Goal: Information Seeking & Learning: Learn about a topic

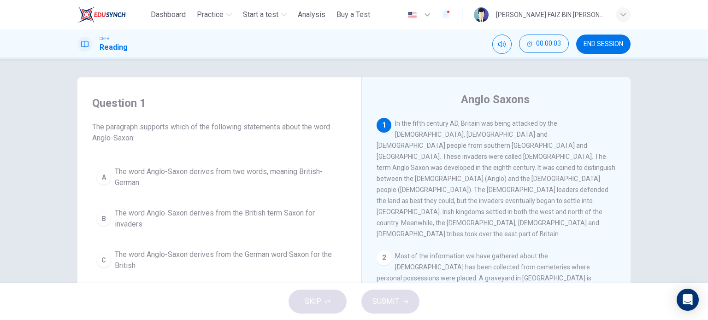
scroll to position [46, 0]
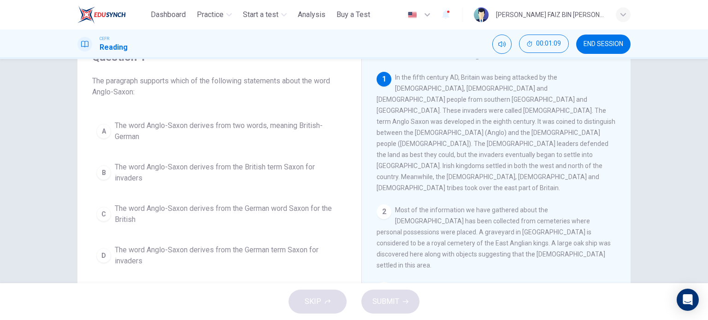
click at [256, 128] on span "The word Anglo-Saxon derives from two words, meaning British-German" at bounding box center [229, 131] width 228 height 22
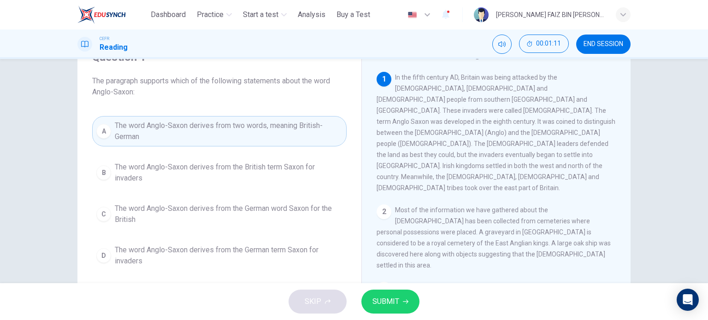
click at [402, 300] on button "SUBMIT" at bounding box center [390, 302] width 58 height 24
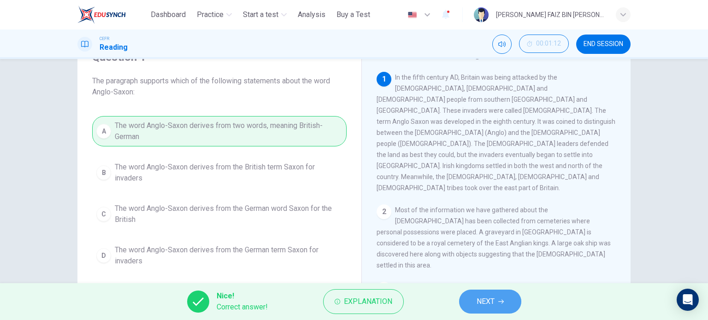
click at [476, 296] on button "NEXT" at bounding box center [490, 302] width 62 height 24
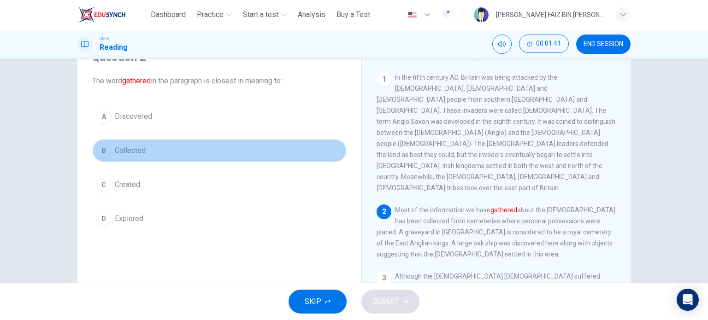
click at [135, 151] on span "Collected" at bounding box center [130, 150] width 31 height 11
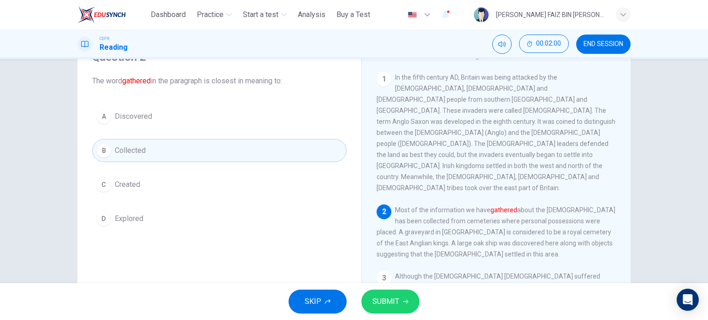
click at [395, 300] on span "SUBMIT" at bounding box center [386, 302] width 27 height 13
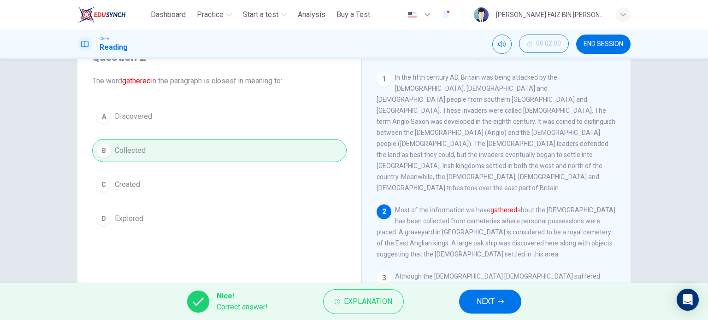
click at [475, 302] on button "NEXT" at bounding box center [490, 302] width 62 height 24
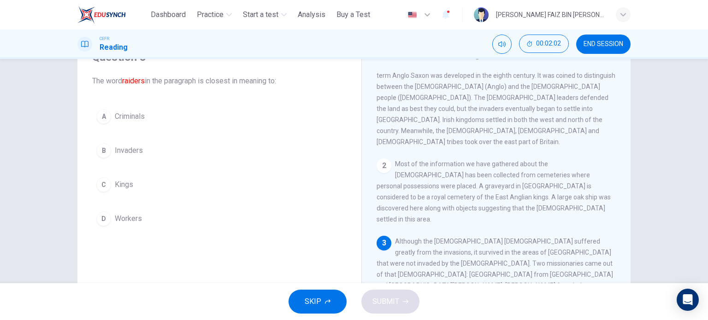
scroll to position [92, 0]
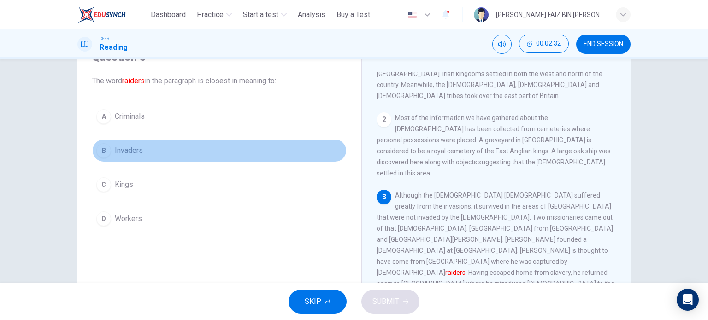
click at [128, 153] on span "Invaders" at bounding box center [129, 150] width 28 height 11
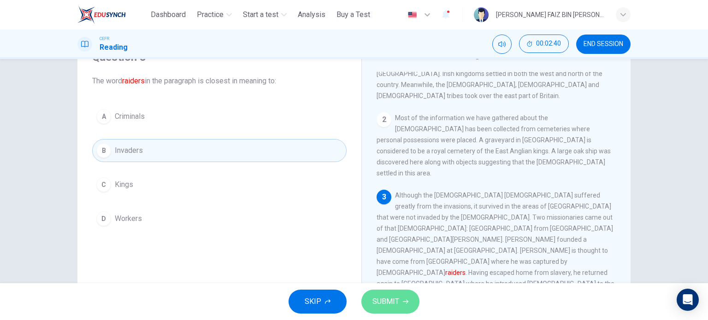
click at [407, 295] on button "SUBMIT" at bounding box center [390, 302] width 58 height 24
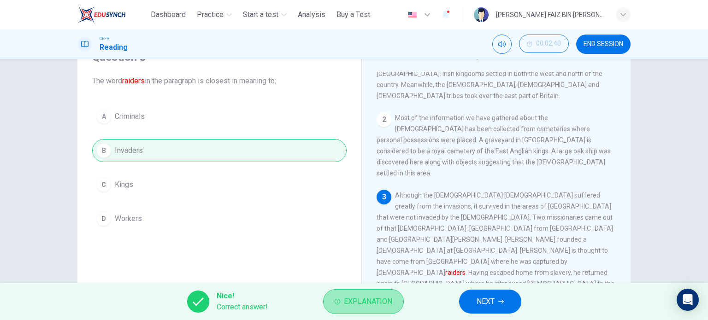
click at [389, 302] on span "Explanation" at bounding box center [368, 302] width 48 height 13
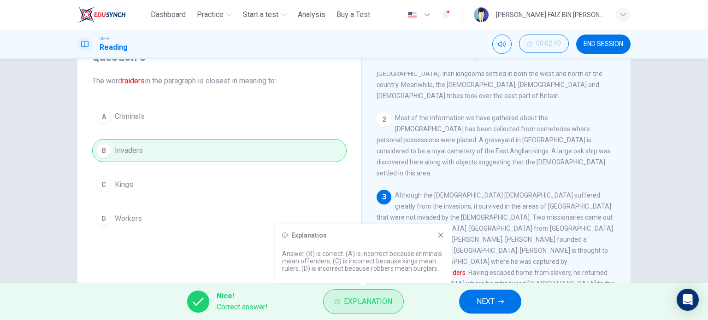
click at [389, 302] on span "Explanation" at bounding box center [368, 302] width 48 height 13
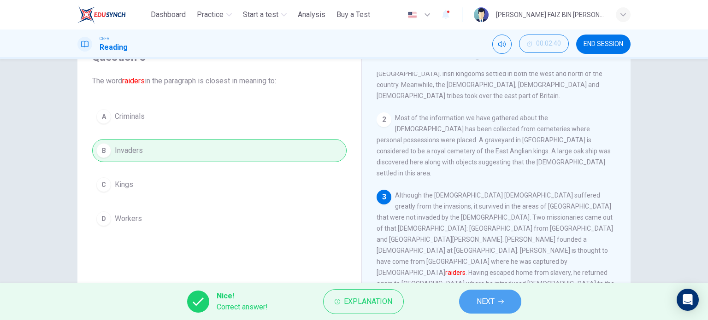
click at [486, 304] on span "NEXT" at bounding box center [486, 302] width 18 height 13
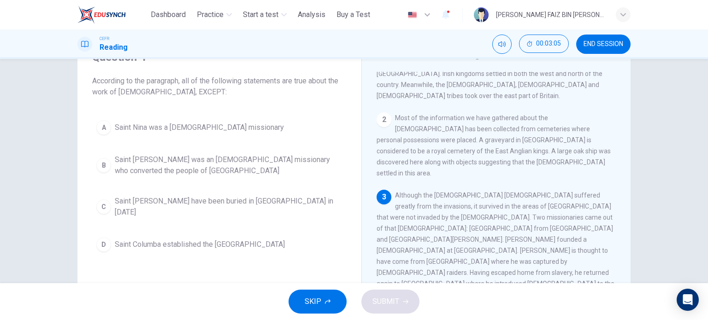
scroll to position [138, 0]
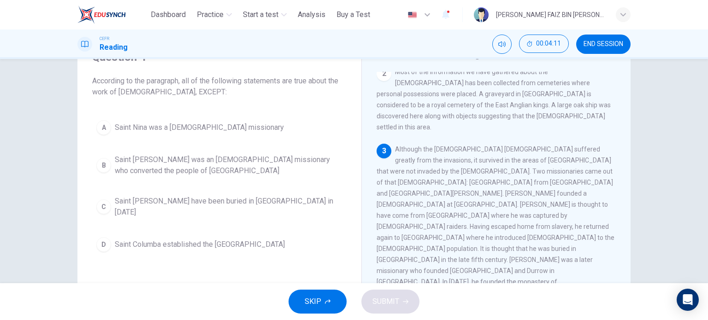
click at [315, 202] on span "Saint Patrick may have been buried in Country Down in 590 AD" at bounding box center [229, 207] width 228 height 22
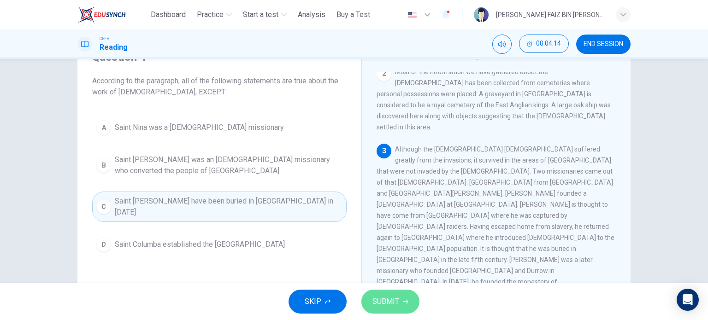
click at [373, 298] on span "SUBMIT" at bounding box center [386, 302] width 27 height 13
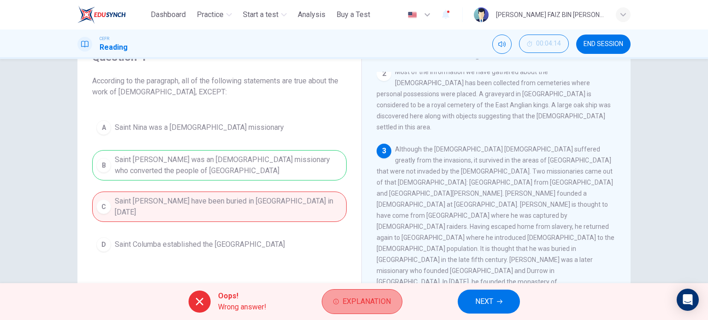
click at [356, 305] on span "Explanation" at bounding box center [367, 302] width 48 height 13
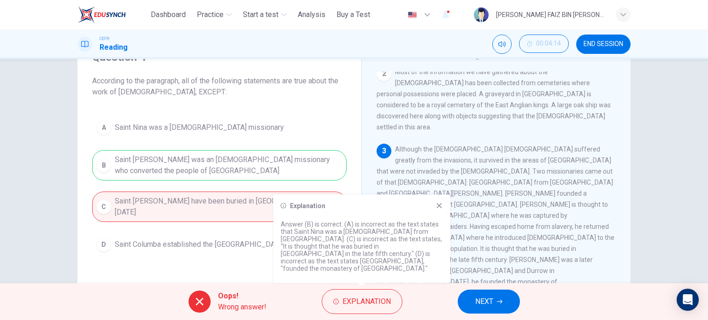
click at [442, 209] on icon at bounding box center [439, 205] width 7 height 7
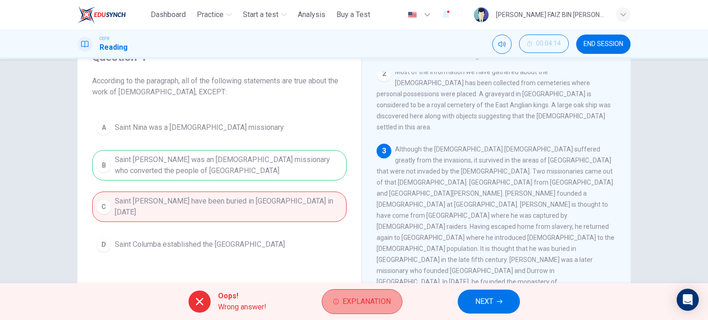
click at [386, 305] on span "Explanation" at bounding box center [367, 302] width 48 height 13
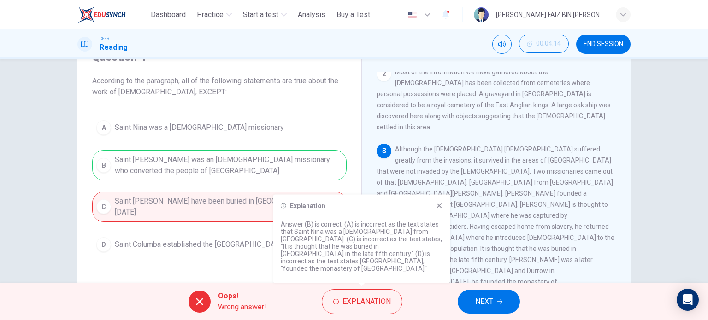
click at [440, 210] on icon at bounding box center [439, 205] width 7 height 7
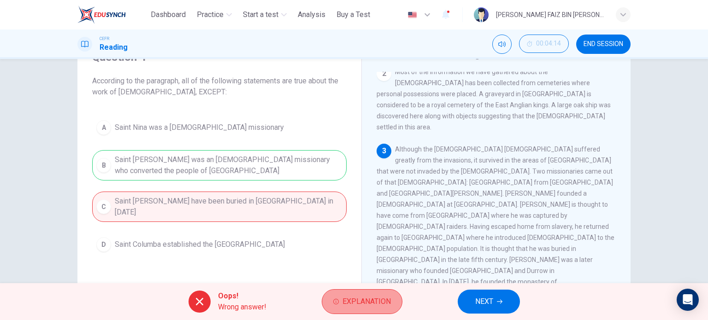
click at [376, 299] on span "Explanation" at bounding box center [367, 302] width 48 height 13
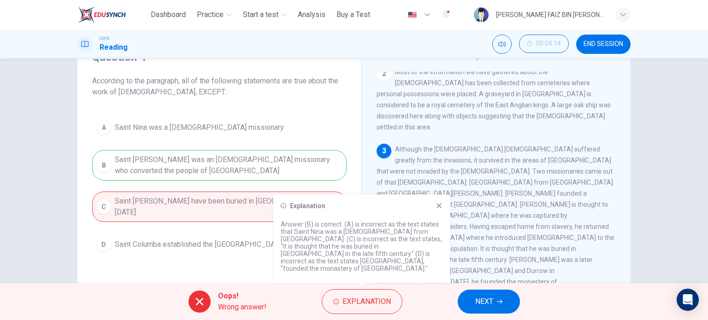
click at [440, 210] on icon at bounding box center [439, 205] width 7 height 7
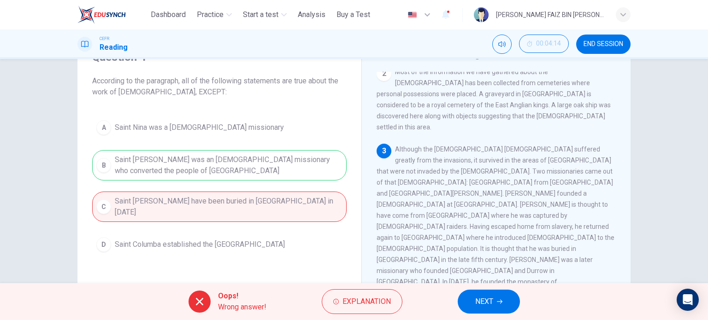
drag, startPoint x: 518, startPoint y: 142, endPoint x: 542, endPoint y: 151, distance: 25.7
click at [542, 151] on div "3 Although the Christian church suffered greatly from the invasions, it survive…" at bounding box center [497, 227] width 240 height 166
click at [485, 302] on span "NEXT" at bounding box center [484, 302] width 18 height 13
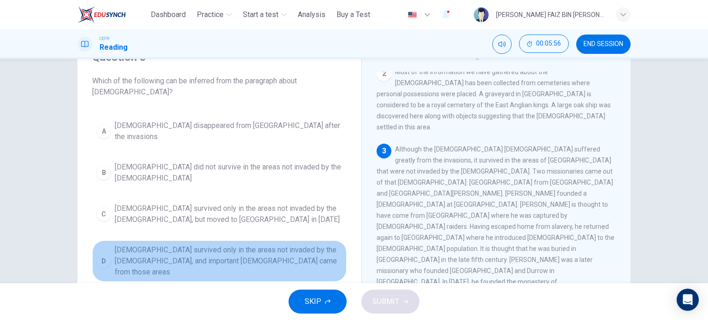
click at [271, 250] on button "D Christianity survived only in the areas not invaded by the Anglo-Saxons, and …" at bounding box center [219, 261] width 255 height 41
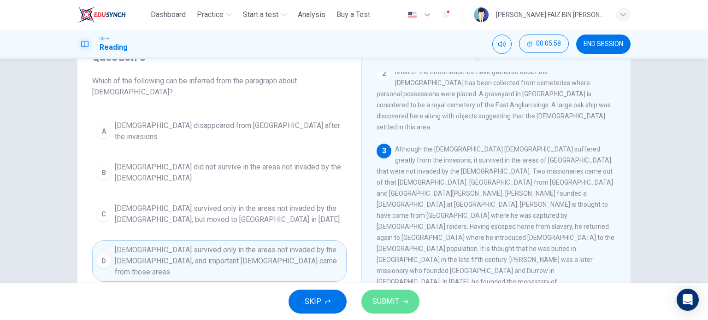
click at [388, 300] on span "SUBMIT" at bounding box center [386, 302] width 27 height 13
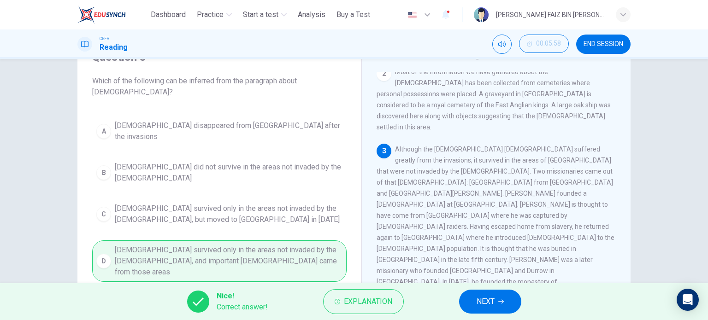
click at [478, 299] on span "NEXT" at bounding box center [486, 302] width 18 height 13
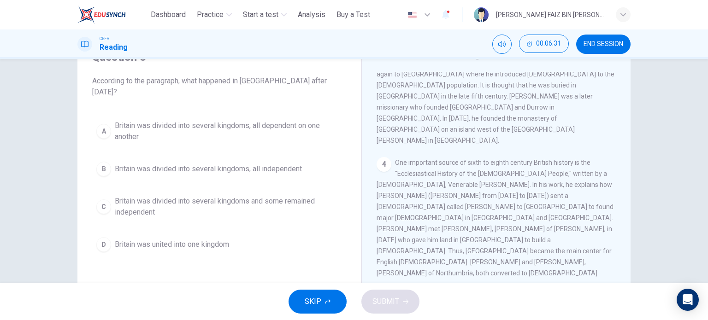
scroll to position [323, 0]
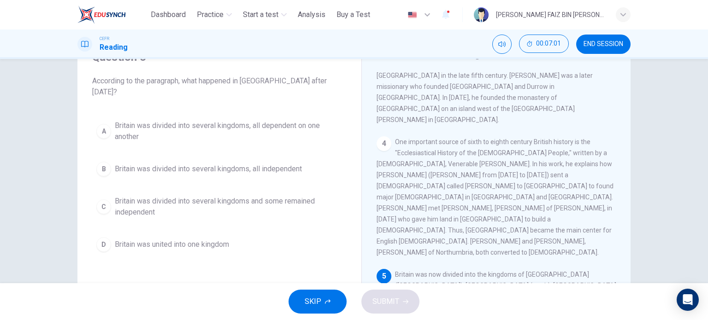
click at [236, 196] on span "Britain was divided into several kingdoms and some remained independent" at bounding box center [229, 207] width 228 height 22
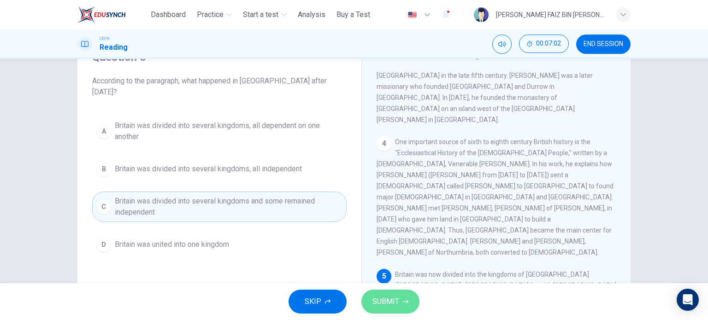
click at [384, 304] on span "SUBMIT" at bounding box center [386, 302] width 27 height 13
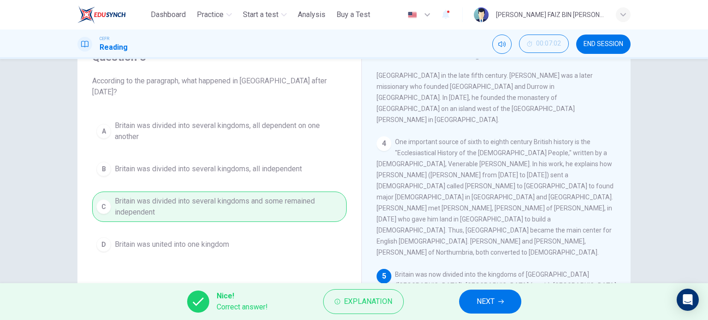
click at [482, 302] on span "NEXT" at bounding box center [486, 302] width 18 height 13
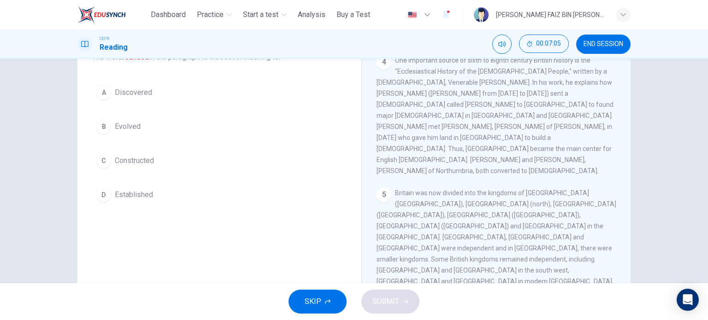
scroll to position [92, 0]
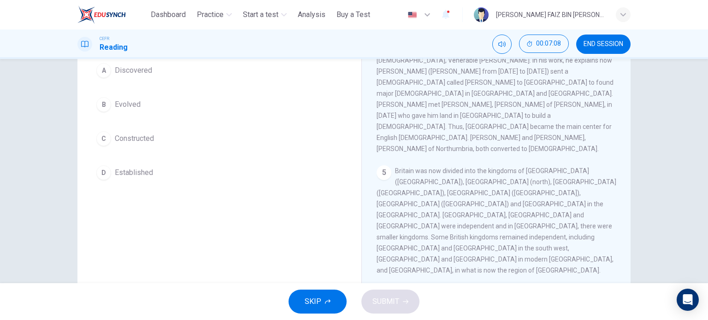
click at [111, 172] on button "D Established" at bounding box center [219, 172] width 255 height 23
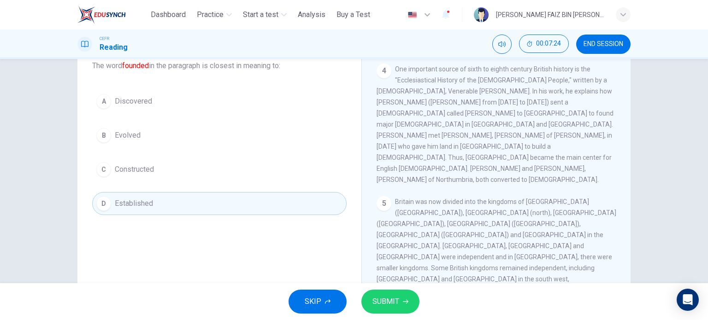
scroll to position [46, 0]
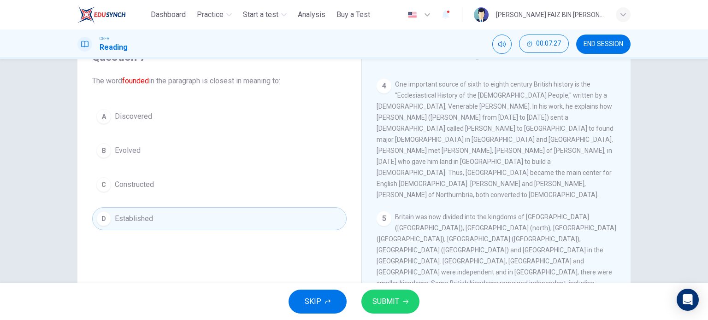
click at [375, 308] on button "SUBMIT" at bounding box center [390, 302] width 58 height 24
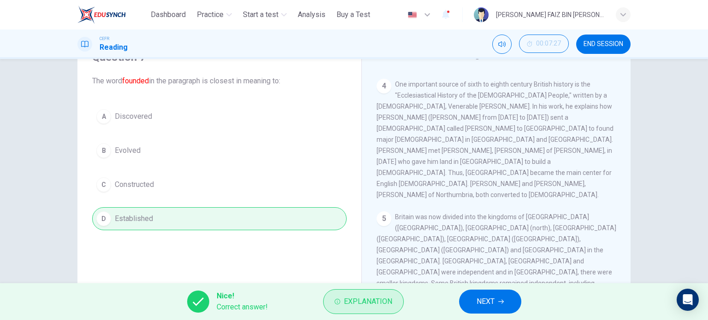
click at [362, 302] on span "Explanation" at bounding box center [368, 302] width 48 height 13
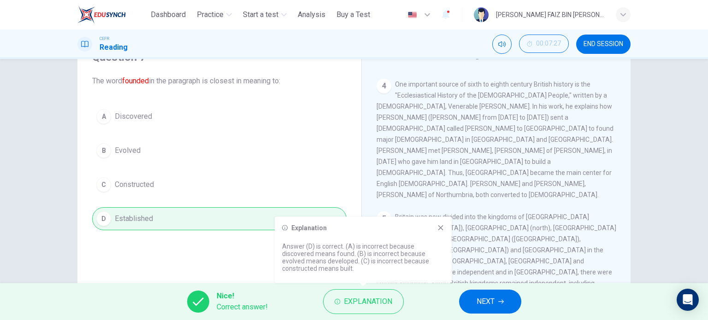
click at [438, 226] on icon at bounding box center [440, 228] width 7 height 7
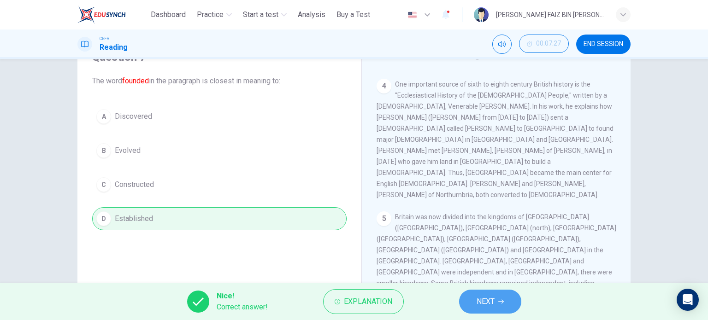
click at [470, 302] on button "NEXT" at bounding box center [490, 302] width 62 height 24
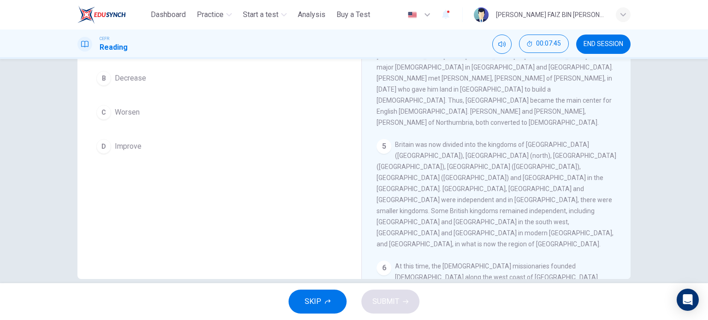
scroll to position [133, 0]
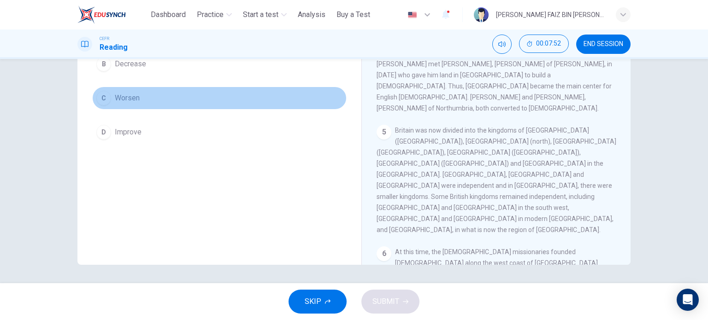
click at [153, 96] on button "C Worsen" at bounding box center [219, 98] width 255 height 23
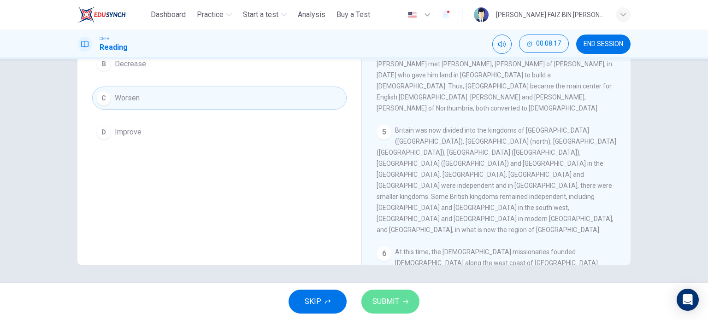
click at [391, 297] on span "SUBMIT" at bounding box center [386, 302] width 27 height 13
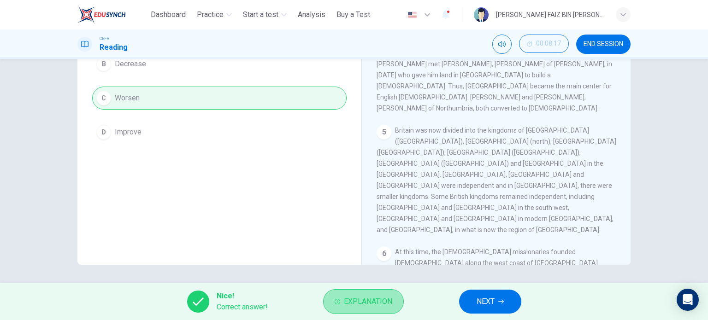
click at [384, 300] on span "Explanation" at bounding box center [368, 302] width 48 height 13
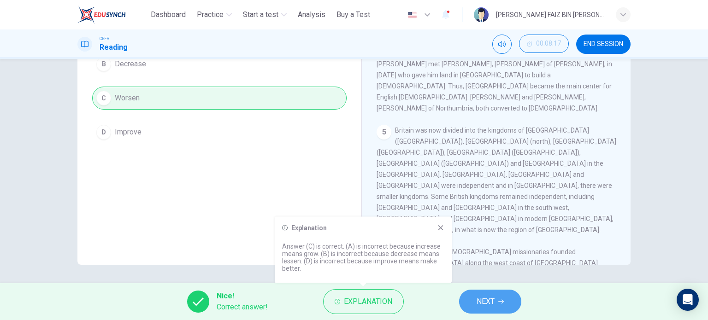
click at [501, 303] on icon "button" at bounding box center [501, 302] width 6 height 6
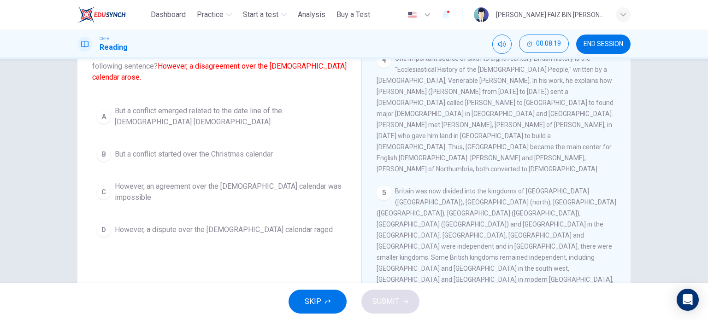
scroll to position [87, 0]
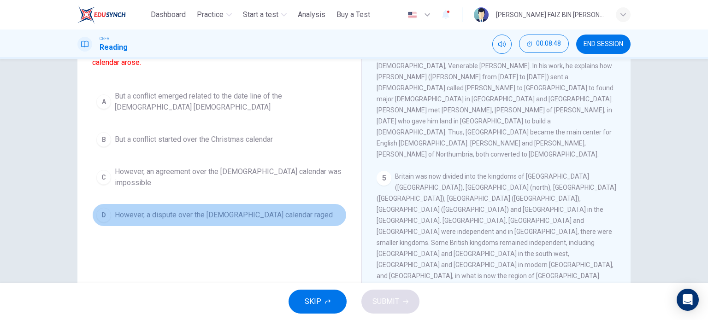
click at [212, 207] on button "D However, a dispute over the Christian calendar raged" at bounding box center [219, 215] width 255 height 23
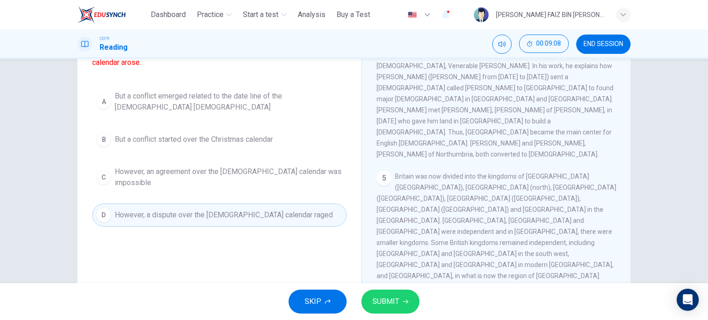
click at [380, 298] on span "SUBMIT" at bounding box center [386, 302] width 27 height 13
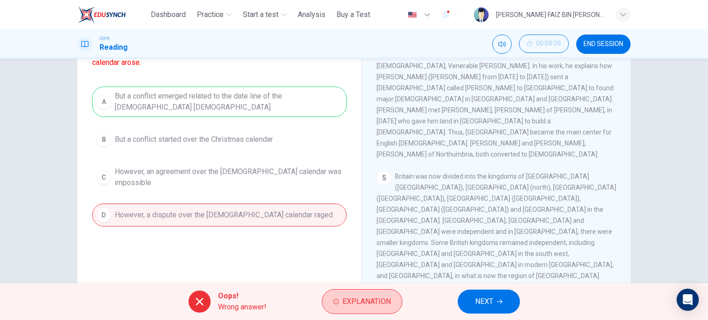
click at [352, 304] on span "Explanation" at bounding box center [367, 302] width 48 height 13
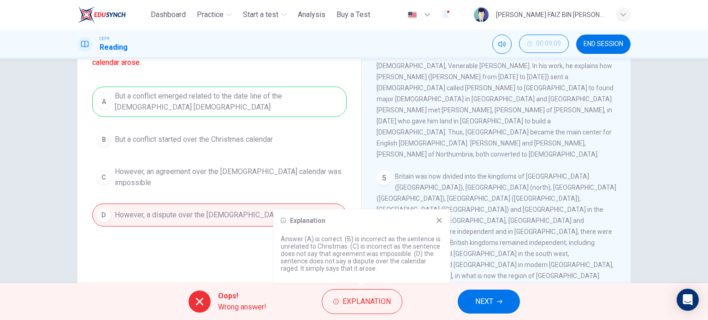
click at [439, 221] on icon at bounding box center [439, 220] width 7 height 7
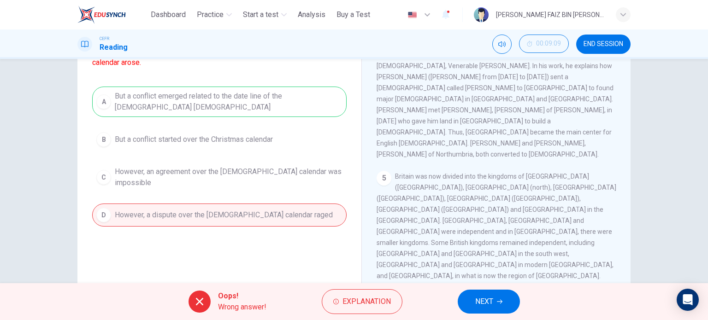
click at [491, 302] on span "NEXT" at bounding box center [484, 302] width 18 height 13
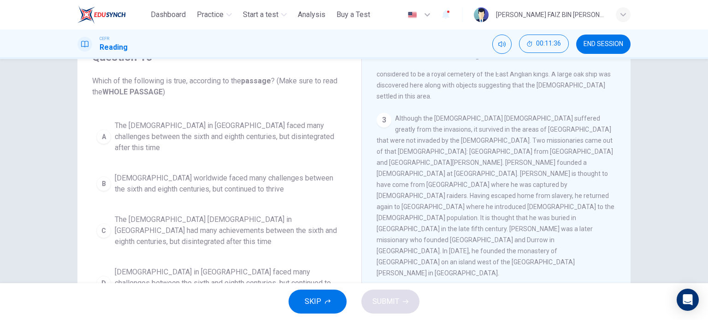
scroll to position [184, 0]
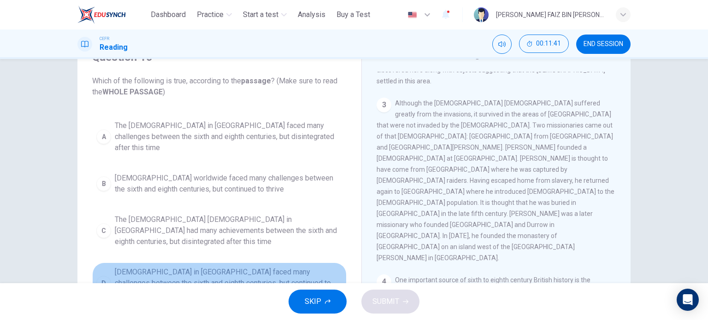
click at [284, 267] on span "The Christian church in Britain faced many challenges between the sixth and eig…" at bounding box center [229, 283] width 228 height 33
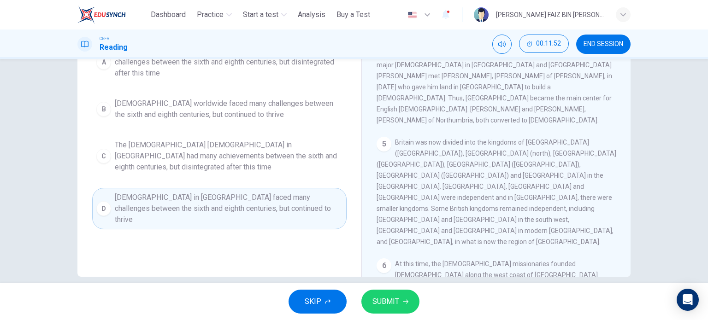
scroll to position [133, 0]
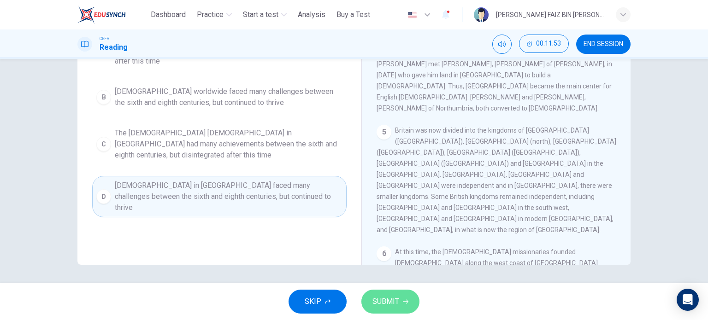
click at [384, 308] on span "SUBMIT" at bounding box center [386, 302] width 27 height 13
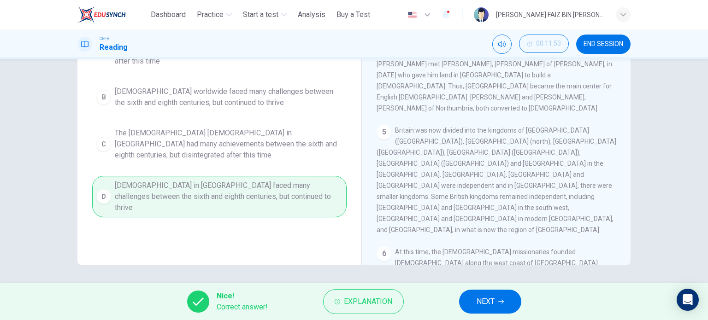
click at [488, 300] on span "NEXT" at bounding box center [486, 302] width 18 height 13
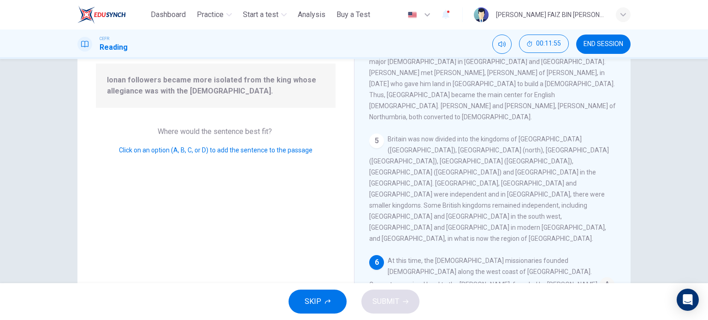
scroll to position [92, 0]
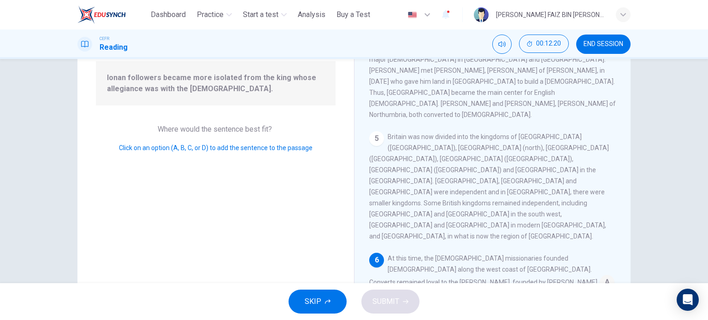
click at [586, 306] on input at bounding box center [593, 313] width 15 height 15
click at [379, 300] on span "SUBMIT" at bounding box center [386, 302] width 27 height 13
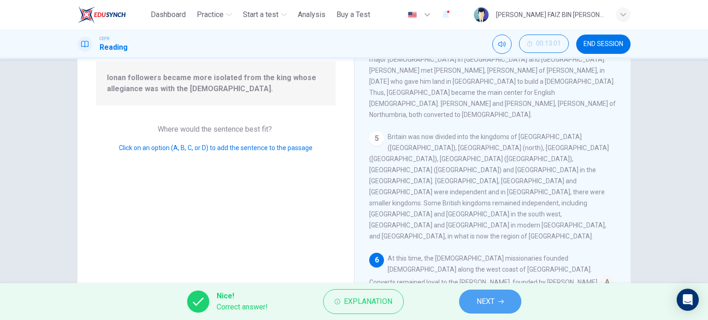
click at [481, 305] on span "NEXT" at bounding box center [486, 302] width 18 height 13
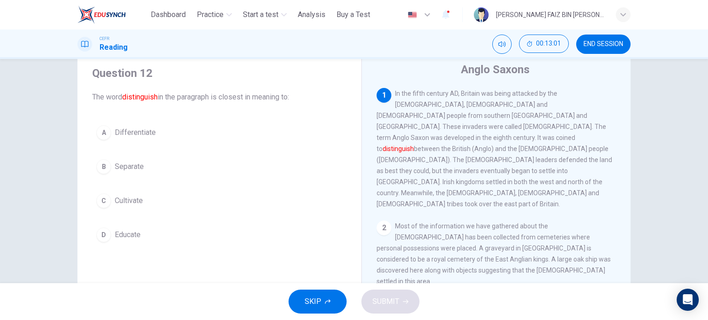
scroll to position [46, 0]
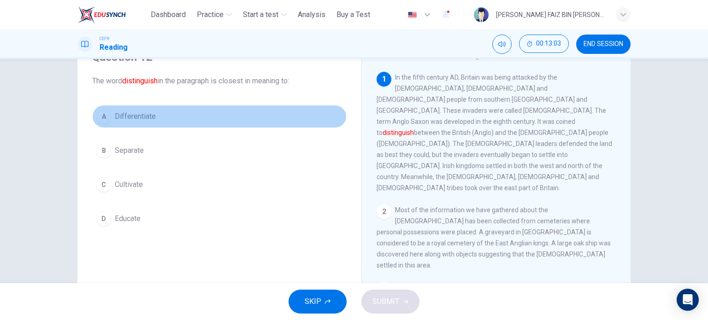
click at [136, 113] on span "Differentiate" at bounding box center [135, 116] width 41 height 11
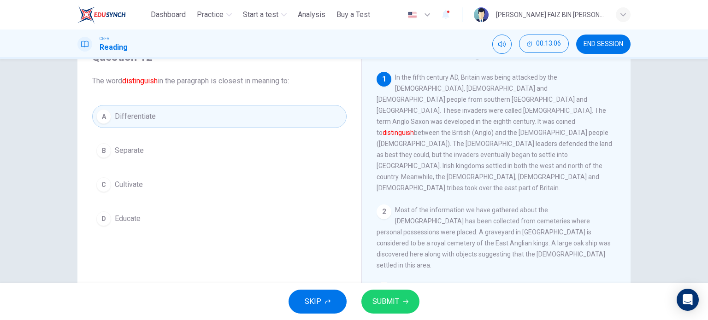
click at [397, 301] on span "SUBMIT" at bounding box center [386, 302] width 27 height 13
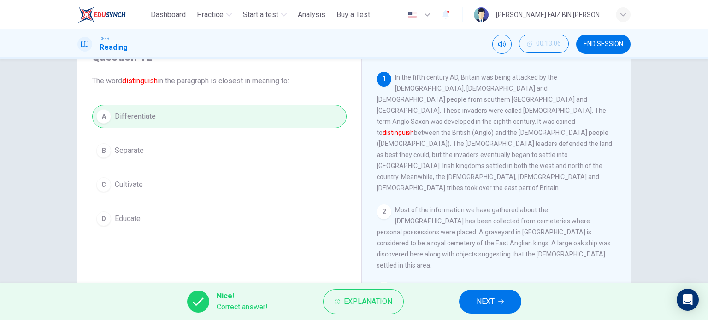
click at [494, 301] on span "NEXT" at bounding box center [486, 302] width 18 height 13
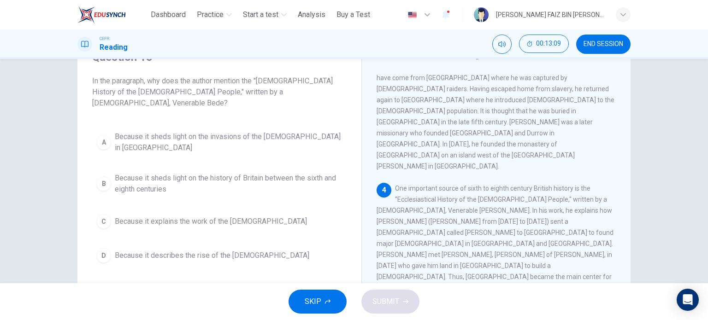
scroll to position [277, 0]
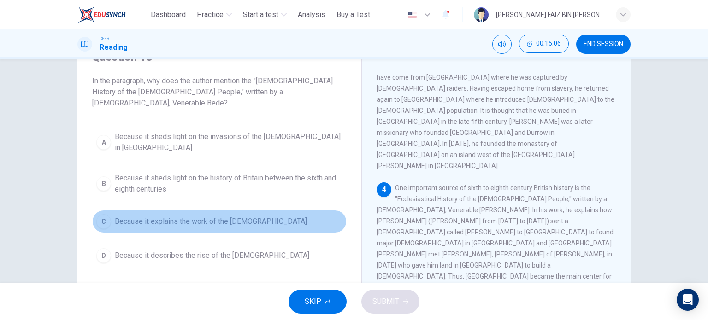
click at [257, 216] on span "Because it explains the work of the missionaries" at bounding box center [211, 221] width 192 height 11
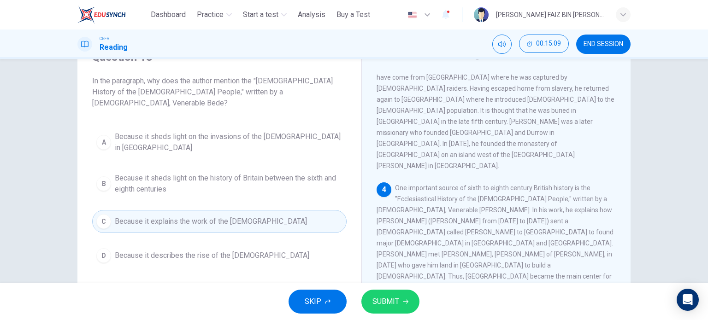
click at [404, 304] on icon "button" at bounding box center [406, 302] width 6 height 6
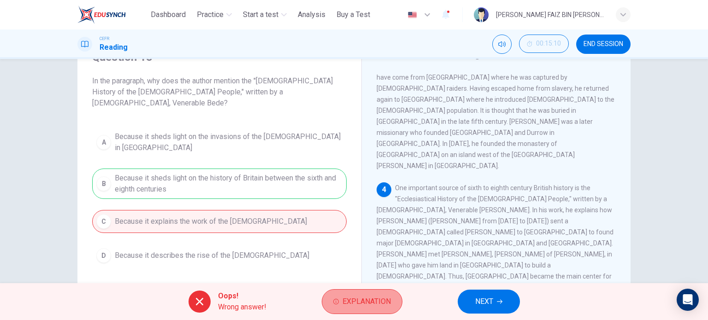
click at [363, 311] on button "Explanation" at bounding box center [362, 302] width 81 height 25
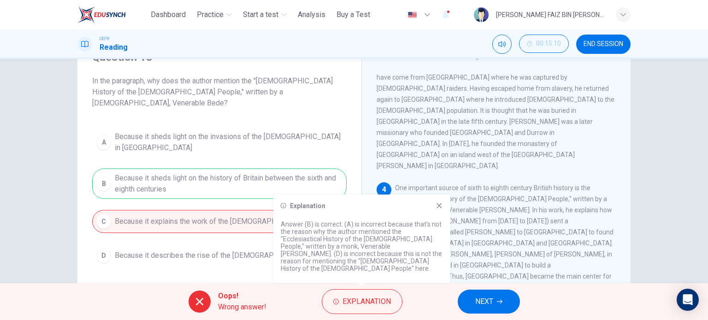
click at [442, 210] on icon at bounding box center [439, 205] width 7 height 7
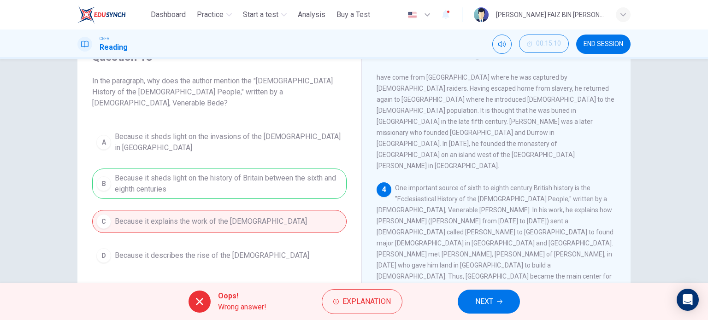
click at [472, 301] on button "NEXT" at bounding box center [489, 302] width 62 height 24
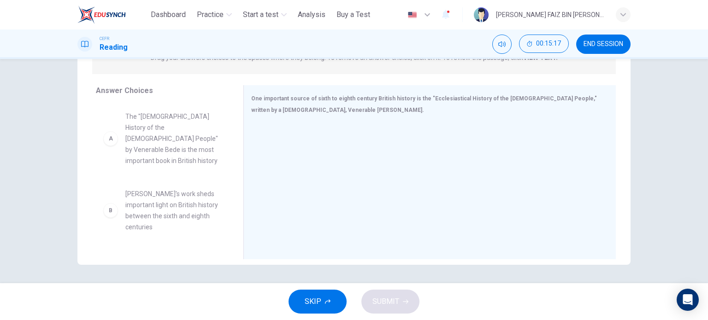
scroll to position [46, 0]
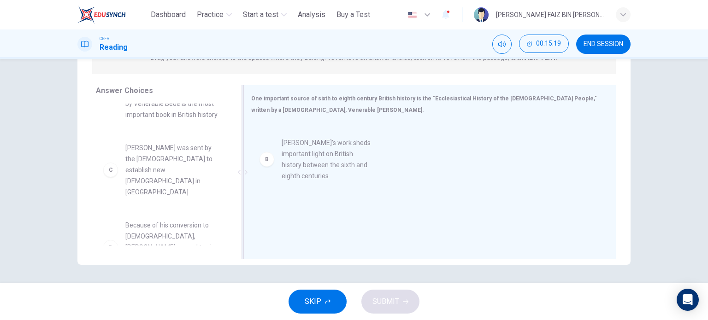
drag, startPoint x: 191, startPoint y: 165, endPoint x: 361, endPoint y: 160, distance: 170.2
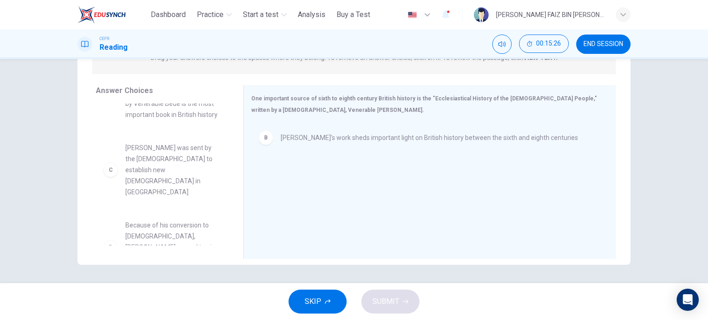
scroll to position [0, 0]
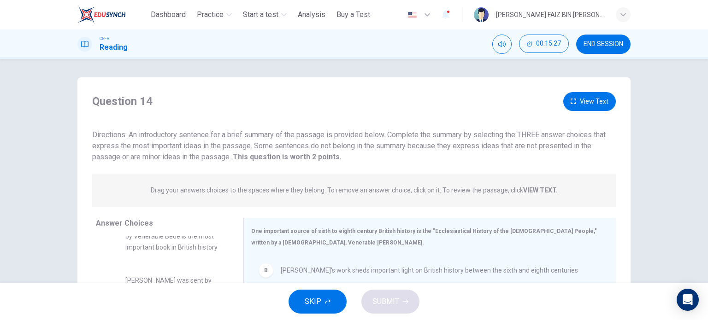
click at [575, 96] on button "View Text" at bounding box center [589, 101] width 53 height 19
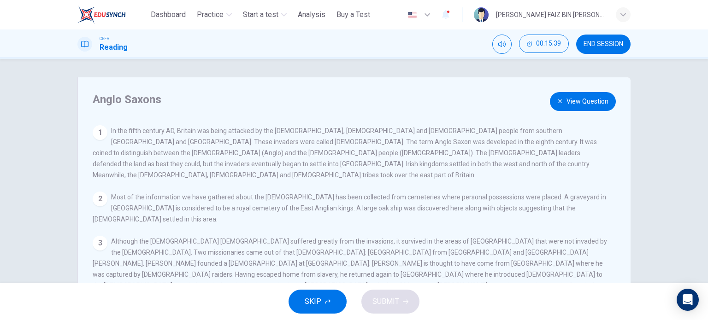
click at [589, 105] on button "View Question" at bounding box center [583, 101] width 66 height 19
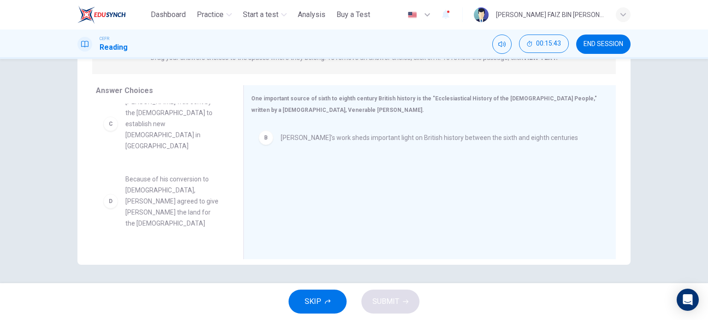
scroll to position [46, 0]
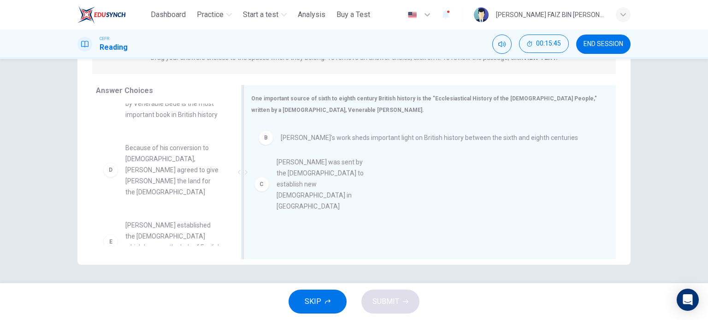
drag, startPoint x: 176, startPoint y: 163, endPoint x: 335, endPoint y: 177, distance: 159.7
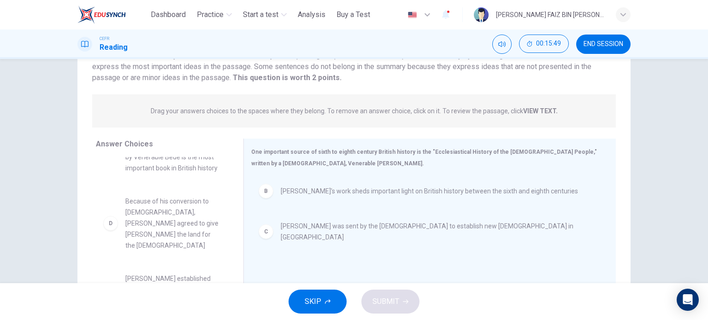
scroll to position [0, 0]
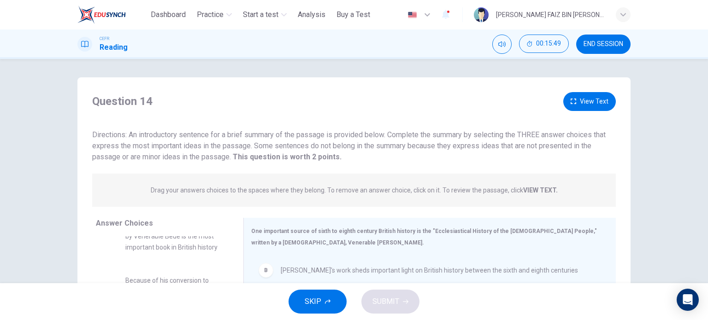
click at [577, 103] on button "View Text" at bounding box center [589, 101] width 53 height 19
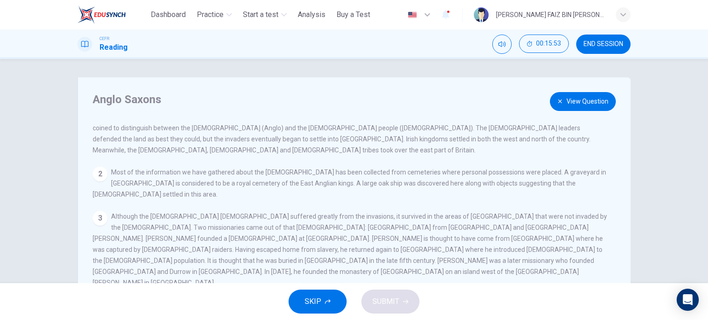
scroll to position [87, 0]
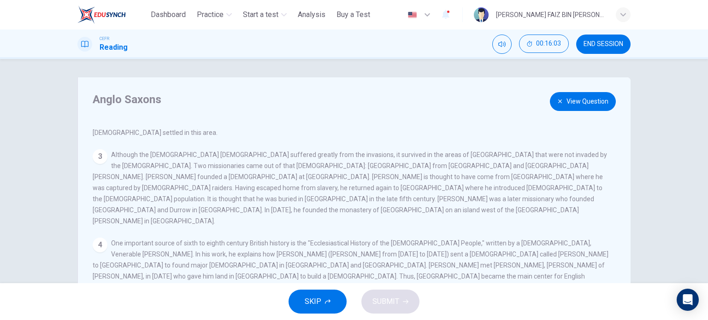
click at [594, 99] on button "View Question" at bounding box center [583, 101] width 66 height 19
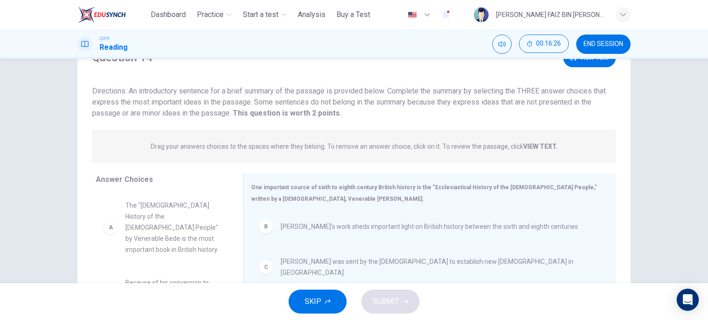
scroll to position [0, 0]
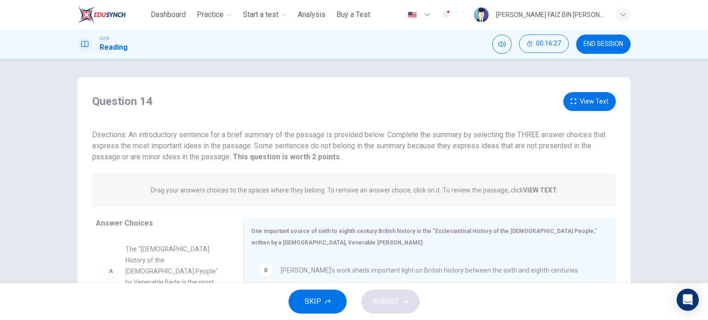
click at [597, 94] on button "View Text" at bounding box center [589, 101] width 53 height 19
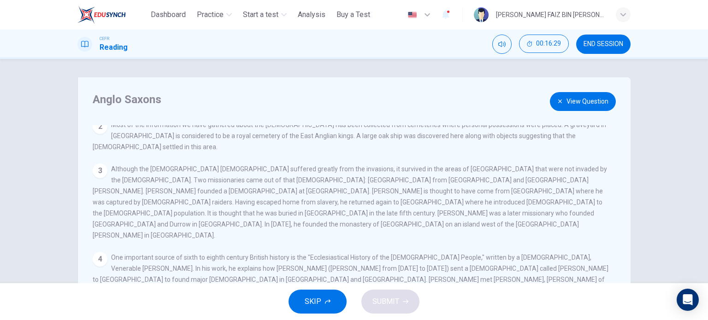
scroll to position [87, 0]
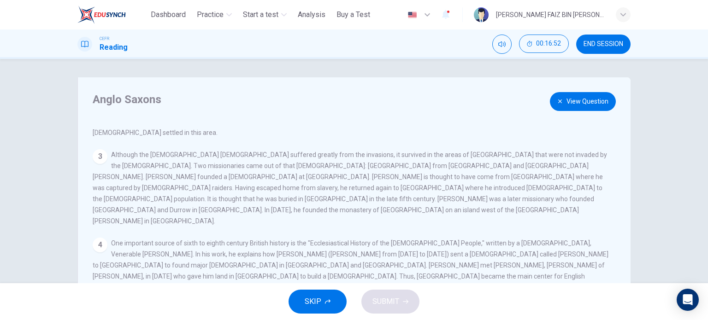
click at [586, 111] on div "Anglo Saxons View Question 1 In the fifth century AD, Britain was being attacke…" at bounding box center [353, 237] width 553 height 320
click at [590, 107] on button "View Question" at bounding box center [583, 101] width 66 height 19
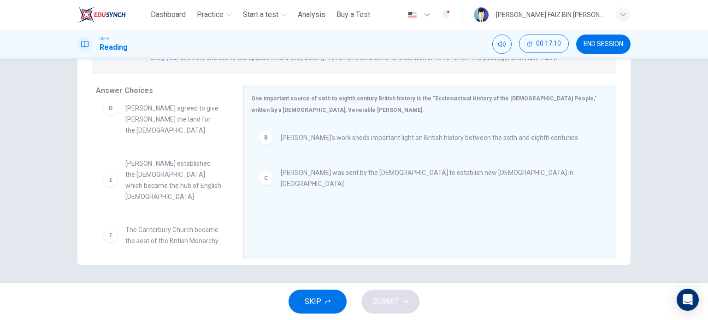
scroll to position [116, 0]
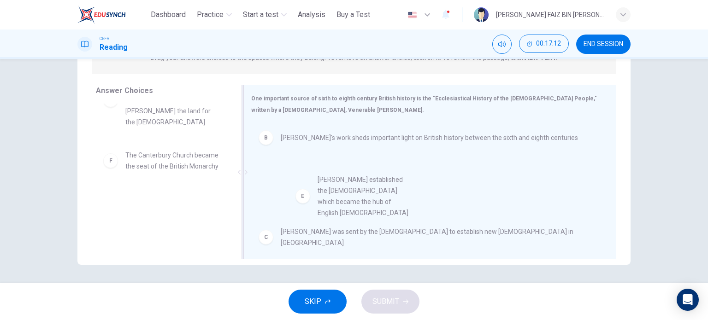
drag, startPoint x: 172, startPoint y: 160, endPoint x: 369, endPoint y: 195, distance: 200.0
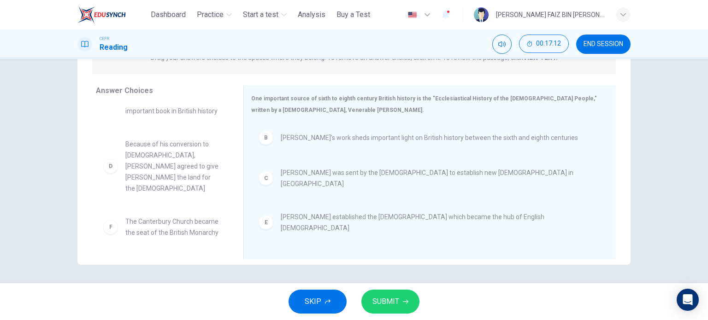
scroll to position [50, 0]
click at [393, 302] on span "SUBMIT" at bounding box center [386, 302] width 27 height 13
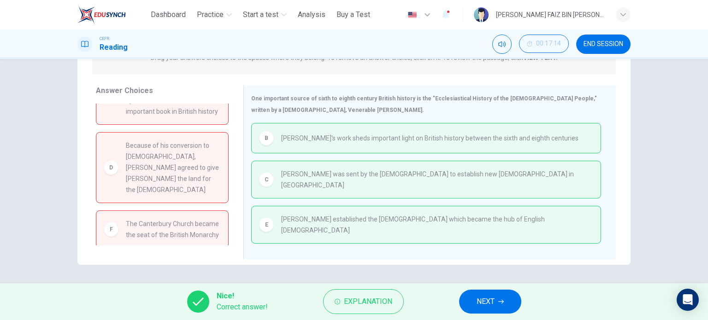
click at [476, 305] on button "NEXT" at bounding box center [490, 302] width 62 height 24
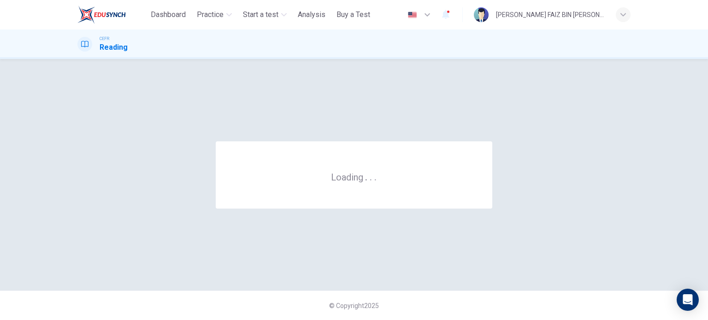
scroll to position [0, 0]
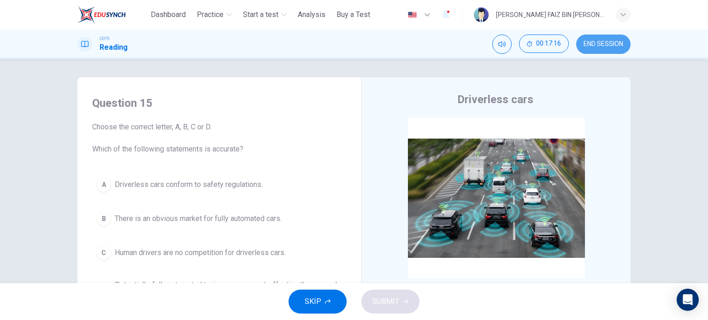
click at [614, 47] on span "END SESSION" at bounding box center [604, 44] width 40 height 7
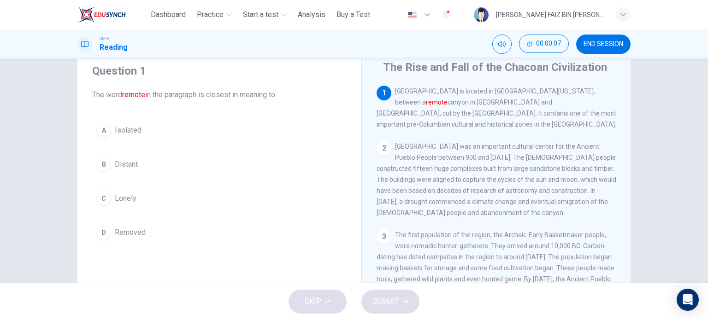
scroll to position [46, 0]
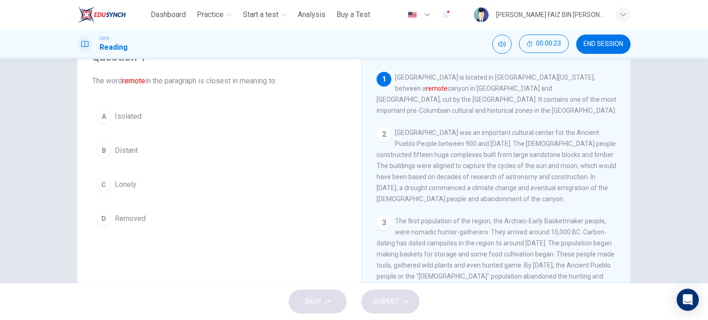
click at [135, 149] on span "Distant" at bounding box center [126, 150] width 23 height 11
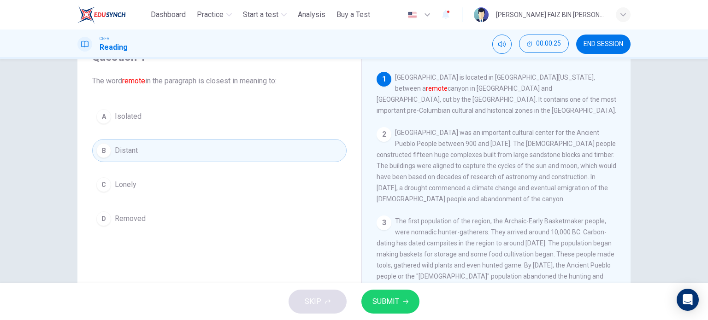
click at [409, 300] on button "SUBMIT" at bounding box center [390, 302] width 58 height 24
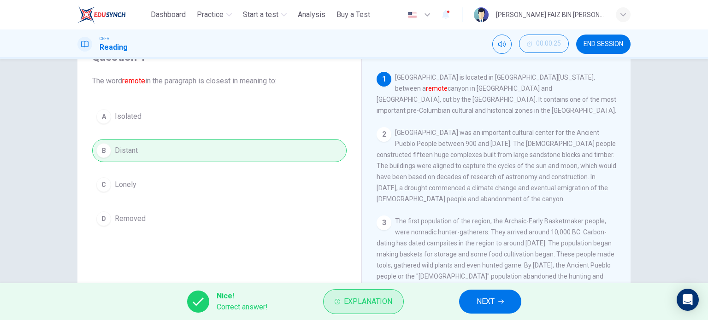
click at [358, 301] on span "Explanation" at bounding box center [368, 302] width 48 height 13
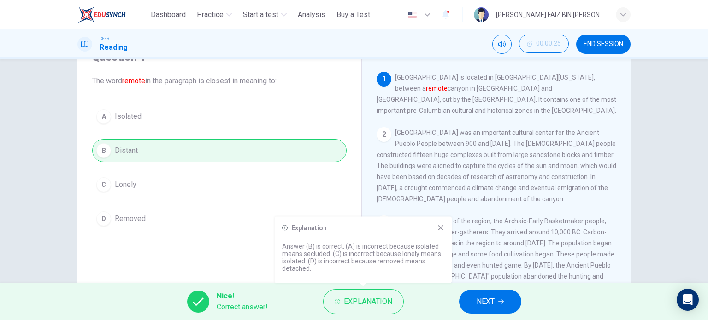
click at [439, 230] on icon at bounding box center [440, 227] width 5 height 5
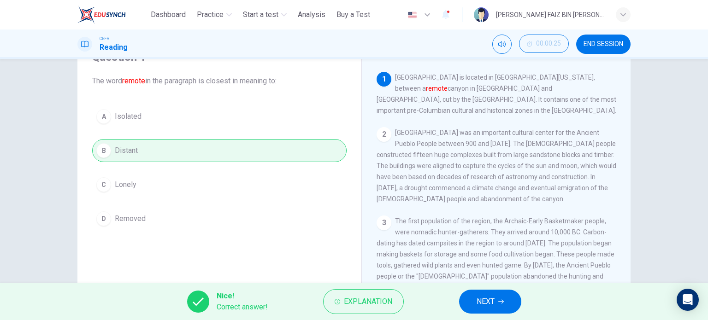
click at [474, 302] on button "NEXT" at bounding box center [490, 302] width 62 height 24
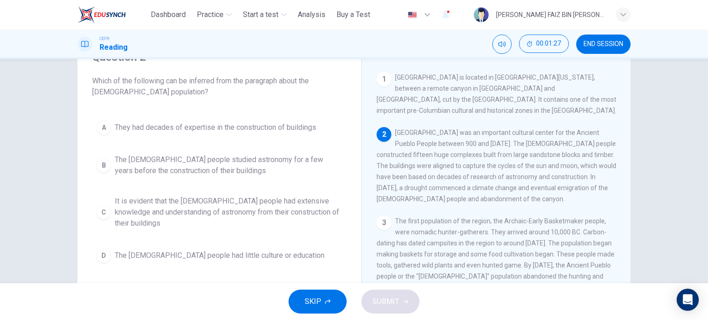
click at [304, 214] on span "It is evident that the [DEMOGRAPHIC_DATA] people had extensive knowledge and un…" at bounding box center [229, 212] width 228 height 33
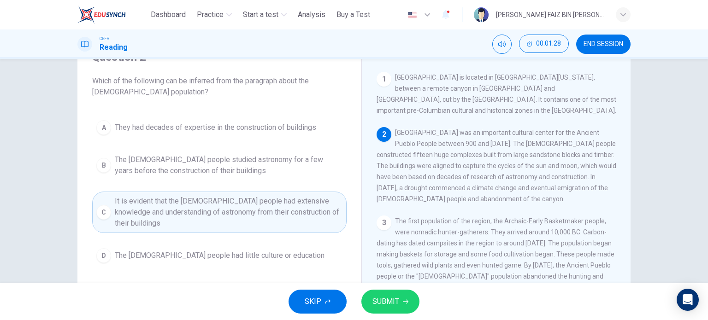
click at [379, 306] on span "SUBMIT" at bounding box center [386, 302] width 27 height 13
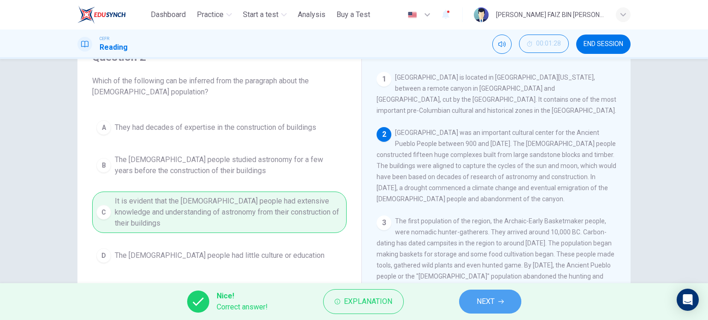
click at [470, 303] on button "NEXT" at bounding box center [490, 302] width 62 height 24
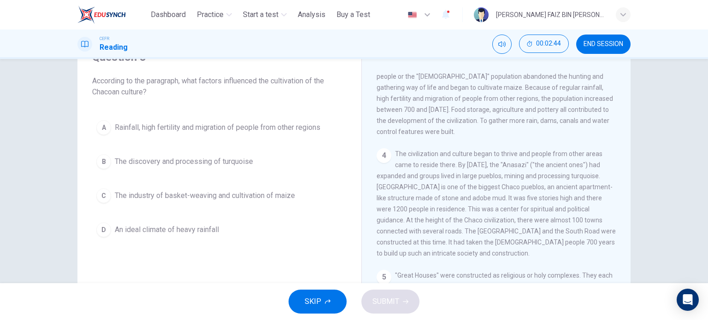
scroll to position [184, 0]
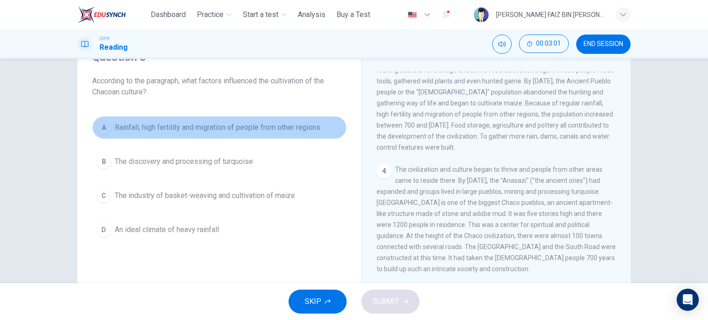
click at [297, 127] on span "Rainfall, high fertility and migration of people from other regions" at bounding box center [218, 127] width 206 height 11
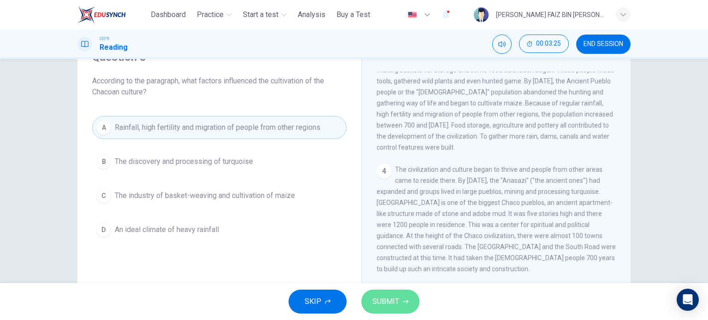
click at [384, 306] on span "SUBMIT" at bounding box center [386, 302] width 27 height 13
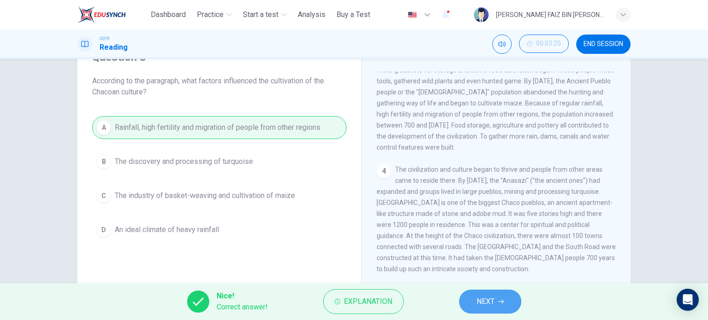
click at [484, 302] on span "NEXT" at bounding box center [486, 302] width 18 height 13
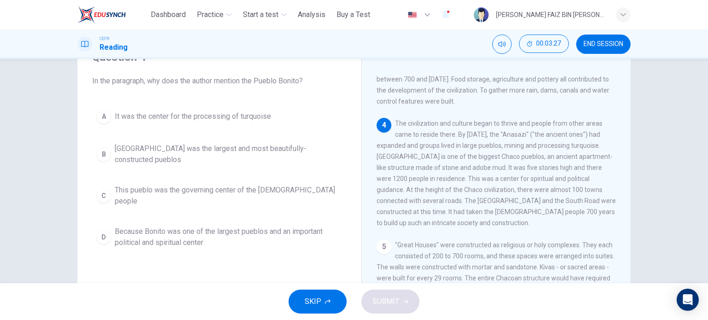
scroll to position [277, 0]
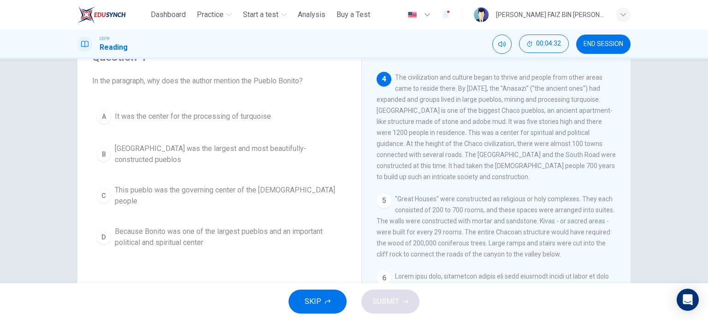
click at [315, 226] on span "Because Bonito was one of the largest pueblos and an important political and sp…" at bounding box center [229, 237] width 228 height 22
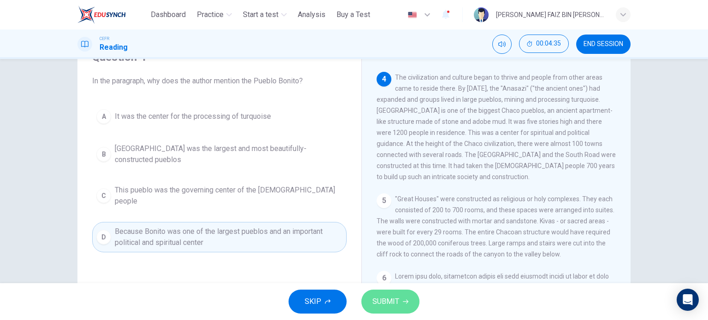
click at [392, 298] on span "SUBMIT" at bounding box center [386, 302] width 27 height 13
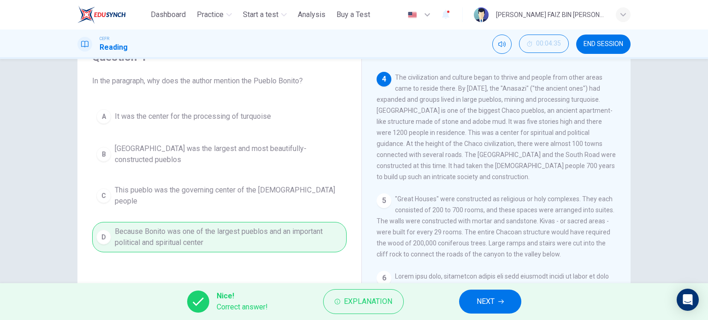
click at [507, 302] on button "NEXT" at bounding box center [490, 302] width 62 height 24
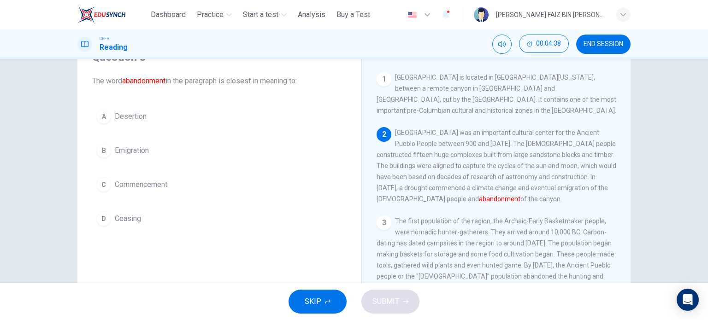
scroll to position [46, 0]
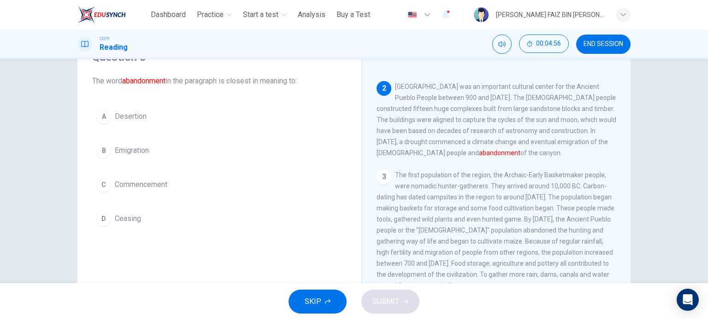
click at [132, 152] on span "Emigration" at bounding box center [132, 150] width 34 height 11
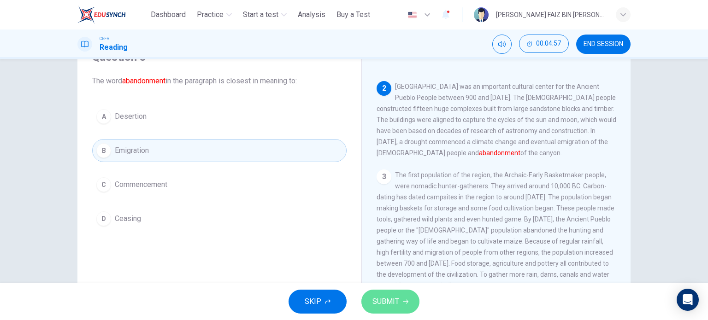
click at [391, 304] on span "SUBMIT" at bounding box center [386, 302] width 27 height 13
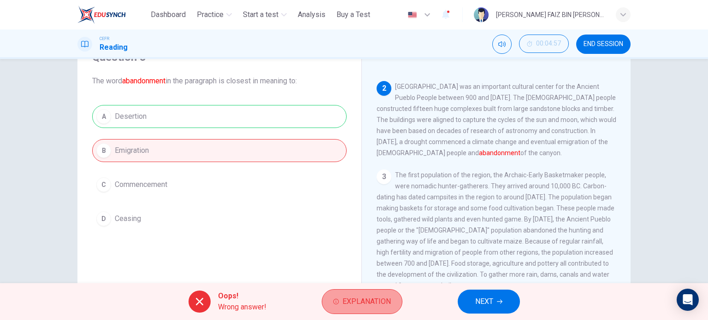
click at [352, 296] on span "Explanation" at bounding box center [367, 302] width 48 height 13
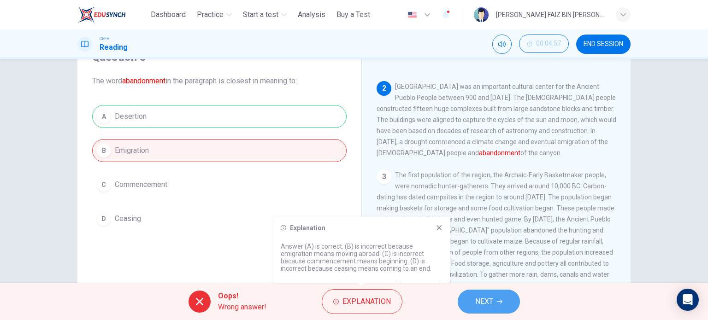
click at [490, 303] on span "NEXT" at bounding box center [484, 302] width 18 height 13
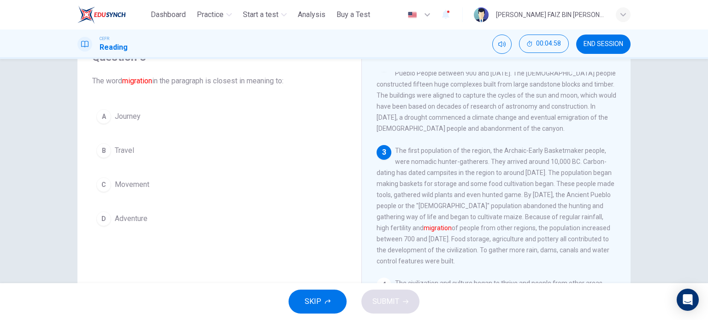
scroll to position [92, 0]
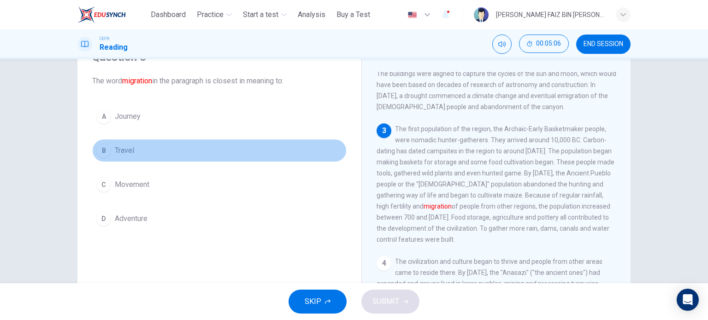
click at [128, 145] on span "Travel" at bounding box center [124, 150] width 19 height 11
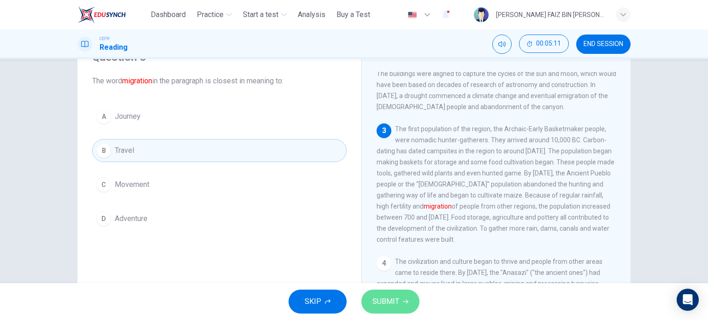
click at [397, 302] on span "SUBMIT" at bounding box center [386, 302] width 27 height 13
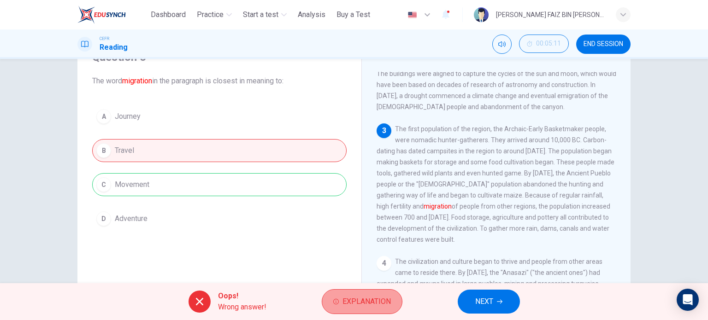
click at [365, 297] on span "Explanation" at bounding box center [367, 302] width 48 height 13
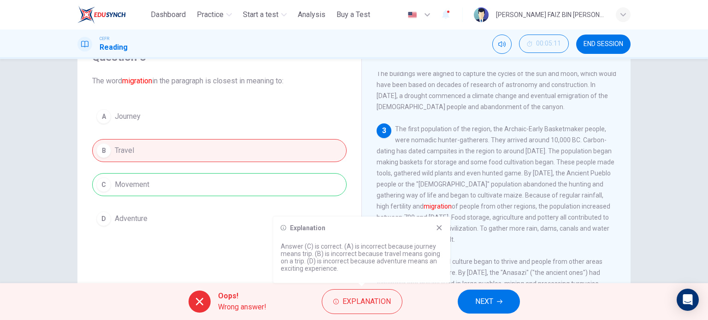
click at [437, 225] on icon at bounding box center [439, 228] width 7 height 7
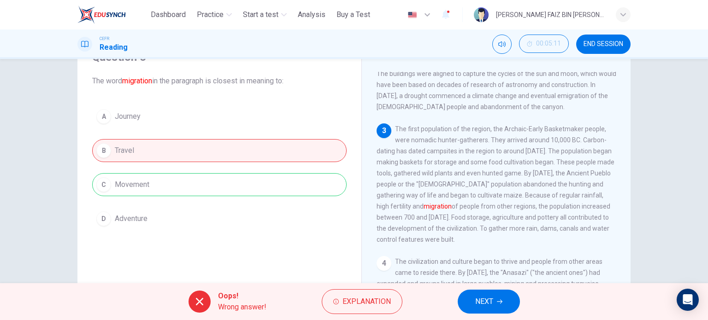
click at [486, 301] on span "NEXT" at bounding box center [484, 302] width 18 height 13
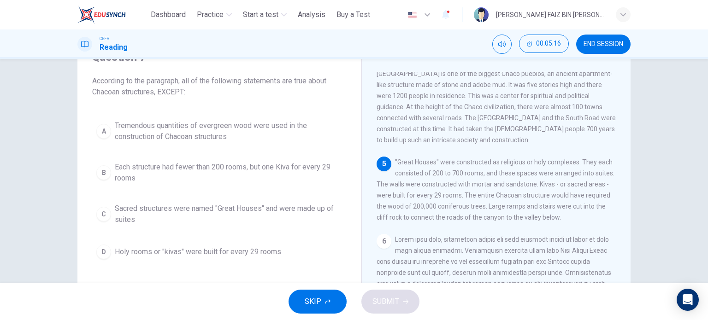
scroll to position [369, 0]
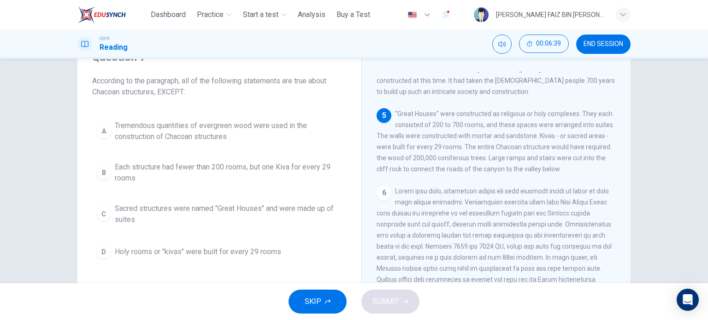
click at [297, 170] on span "Each structure had fewer than 200 rooms, but one Kiva for every 29 rooms" at bounding box center [229, 173] width 228 height 22
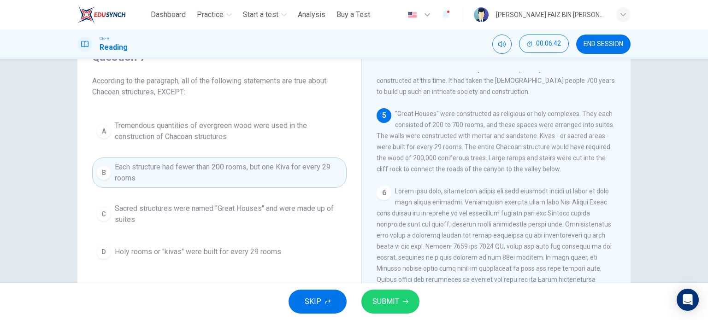
click at [393, 296] on span "SUBMIT" at bounding box center [386, 302] width 27 height 13
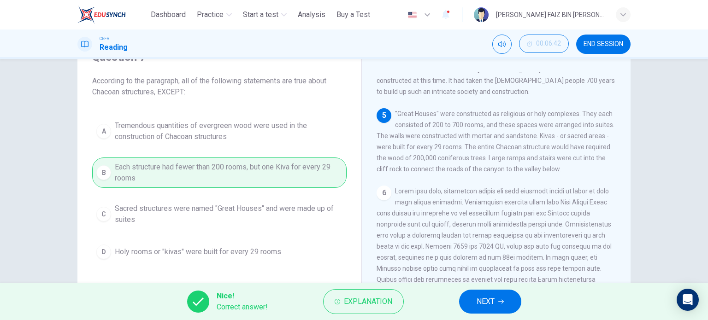
click at [496, 305] on button "NEXT" at bounding box center [490, 302] width 62 height 24
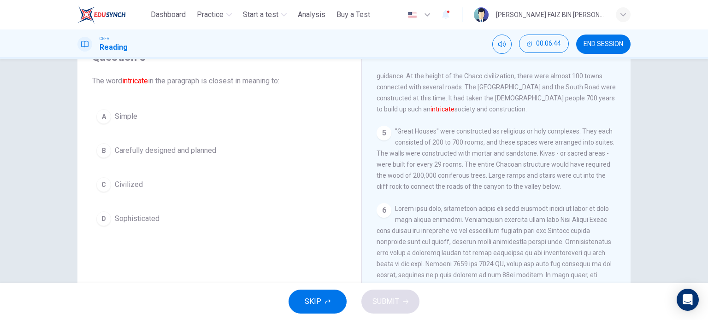
scroll to position [323, 0]
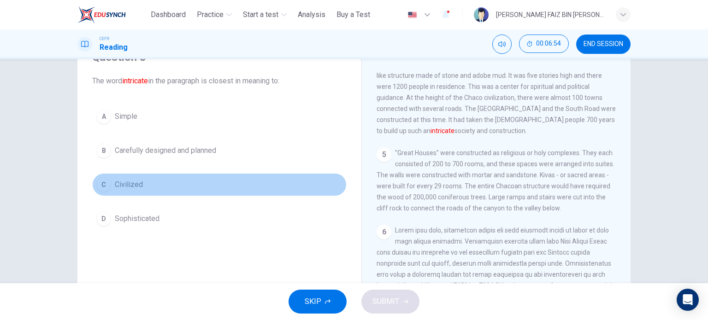
click at [131, 180] on span "Civilized" at bounding box center [129, 184] width 28 height 11
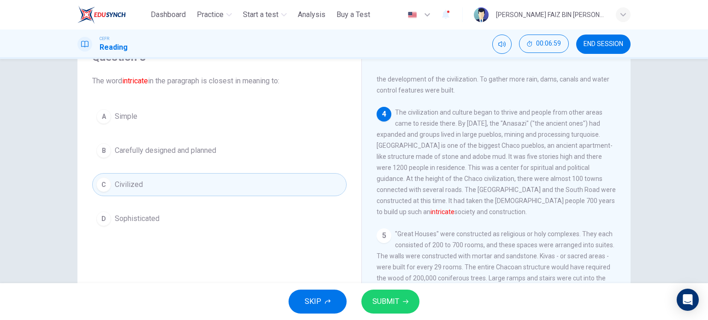
scroll to position [231, 0]
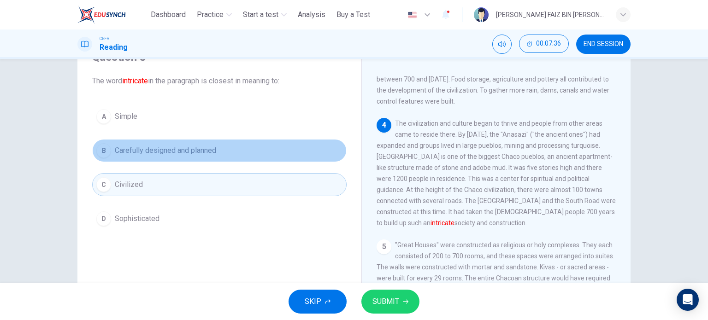
click at [196, 147] on span "Carefully designed and planned" at bounding box center [165, 150] width 101 height 11
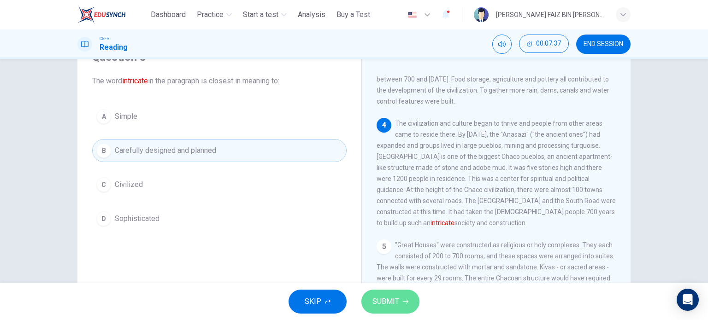
click at [403, 304] on icon "button" at bounding box center [406, 302] width 6 height 6
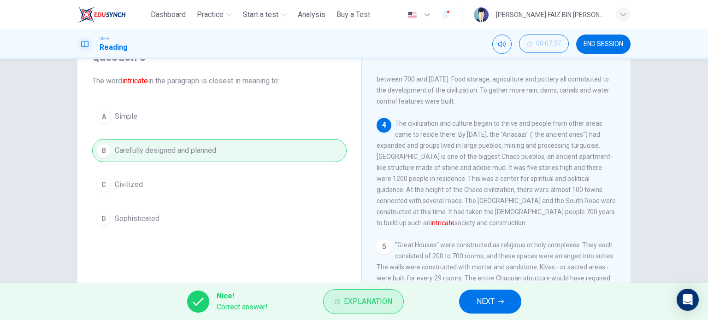
click at [374, 307] on span "Explanation" at bounding box center [368, 302] width 48 height 13
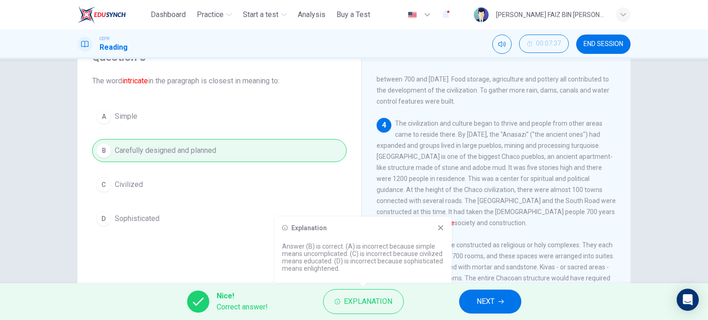
click at [439, 230] on icon at bounding box center [440, 227] width 5 height 5
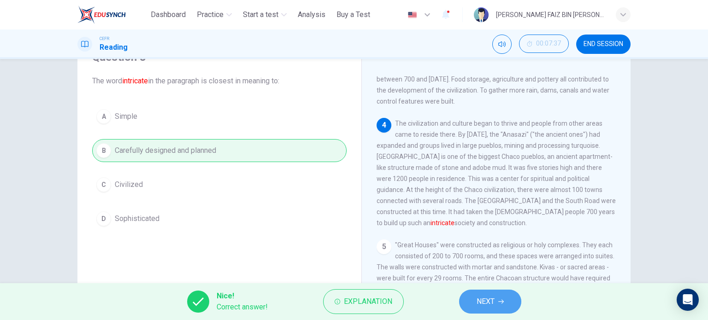
click at [494, 297] on span "NEXT" at bounding box center [486, 302] width 18 height 13
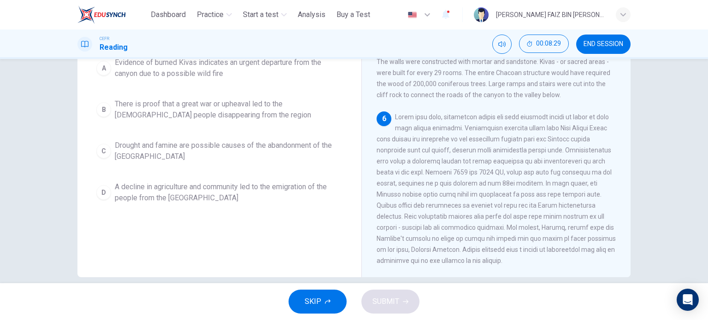
scroll to position [133, 0]
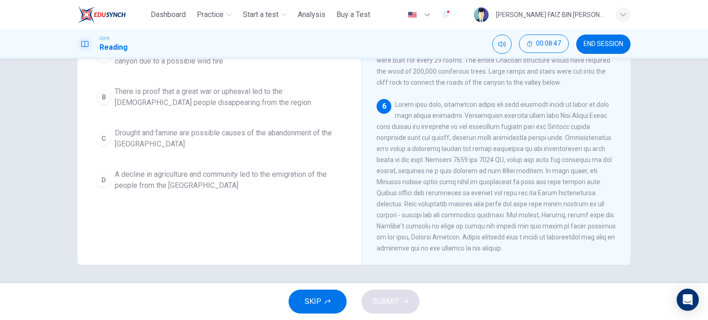
click at [269, 130] on span "Drought and famine are possible causes of the abandonment of the [GEOGRAPHIC_DA…" at bounding box center [229, 139] width 228 height 22
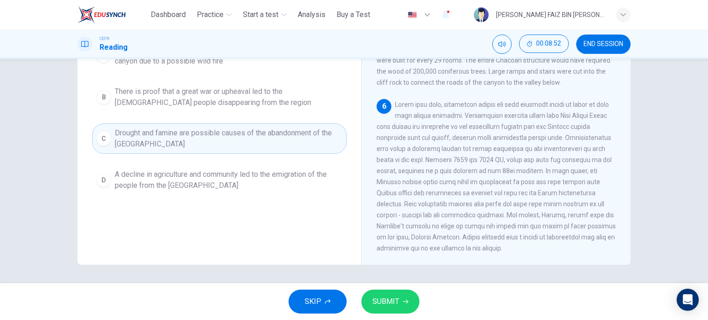
click at [385, 309] on button "SUBMIT" at bounding box center [390, 302] width 58 height 24
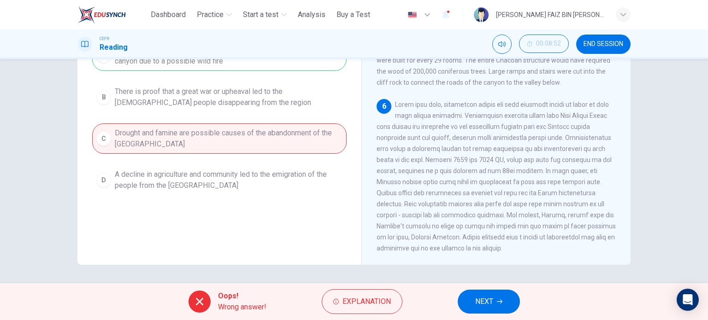
scroll to position [381, 0]
drag, startPoint x: 394, startPoint y: 97, endPoint x: 451, endPoint y: 107, distance: 58.1
click at [451, 107] on span at bounding box center [496, 176] width 239 height 151
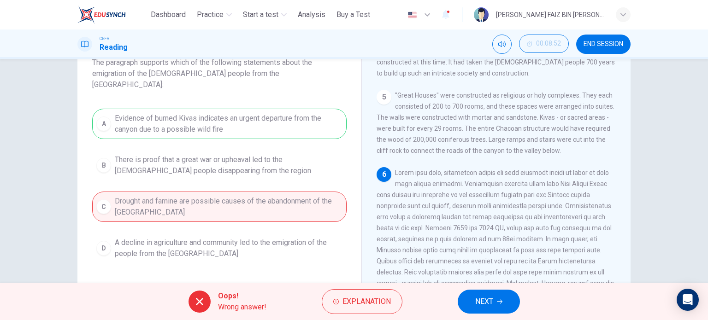
scroll to position [87, 0]
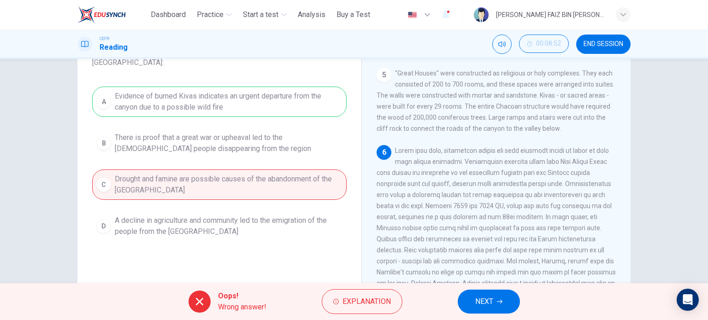
click at [507, 304] on button "NEXT" at bounding box center [489, 302] width 62 height 24
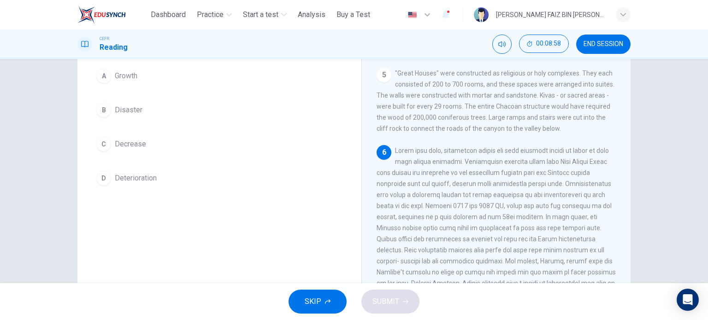
scroll to position [41, 0]
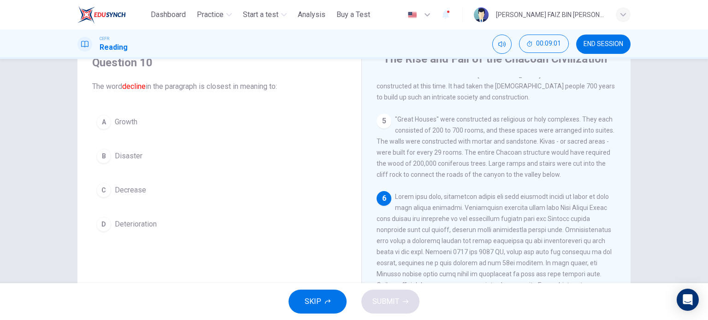
click at [134, 225] on span "Deterioration" at bounding box center [136, 224] width 42 height 11
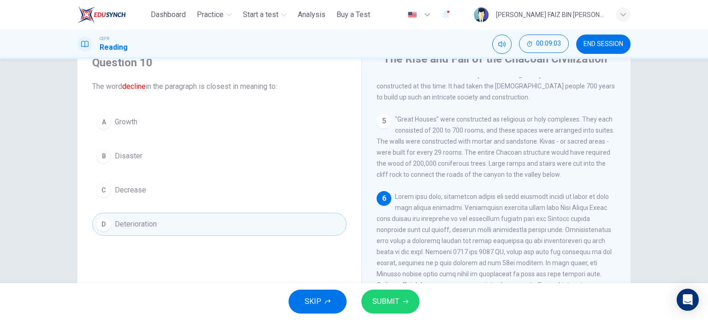
click at [397, 298] on span "SUBMIT" at bounding box center [386, 302] width 27 height 13
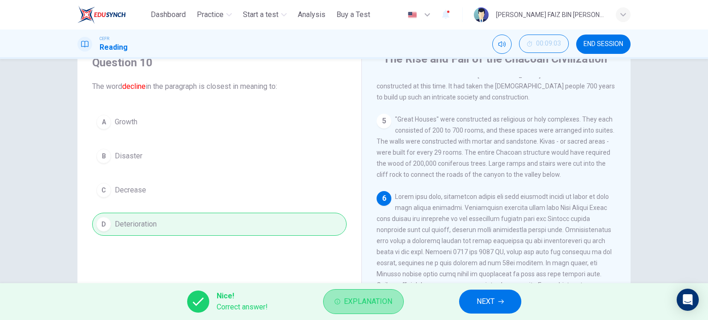
click at [363, 306] on span "Explanation" at bounding box center [368, 302] width 48 height 13
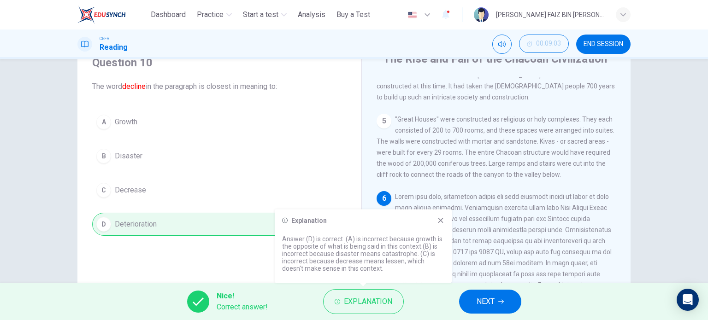
click at [441, 217] on icon at bounding box center [440, 220] width 7 height 7
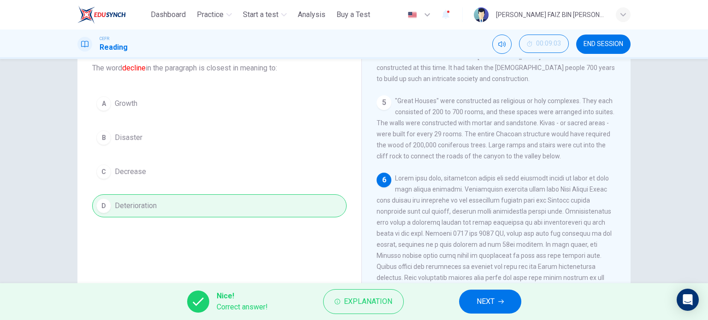
scroll to position [133, 0]
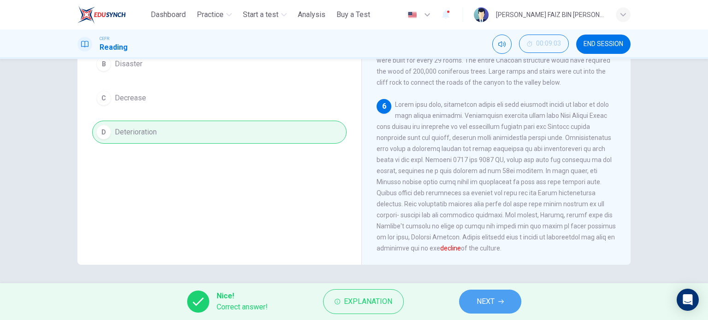
click at [500, 306] on button "NEXT" at bounding box center [490, 302] width 62 height 24
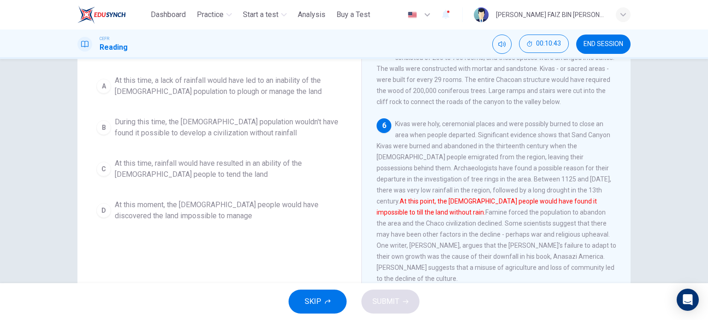
scroll to position [87, 0]
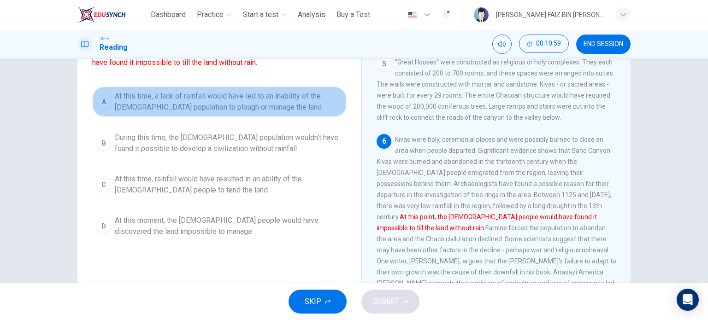
click at [296, 103] on span "At this time, a lack of rainfall would have led to an inability of the [DEMOGRA…" at bounding box center [229, 102] width 228 height 22
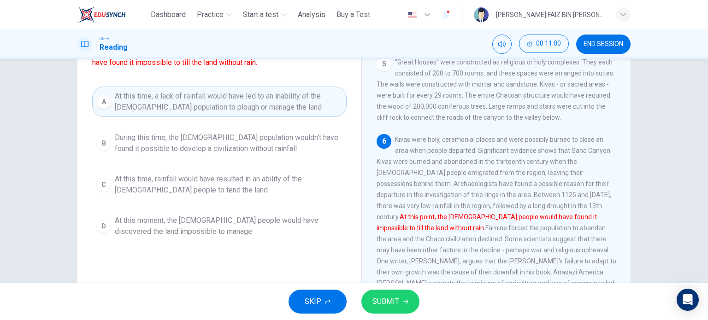
click at [385, 307] on span "SUBMIT" at bounding box center [386, 302] width 27 height 13
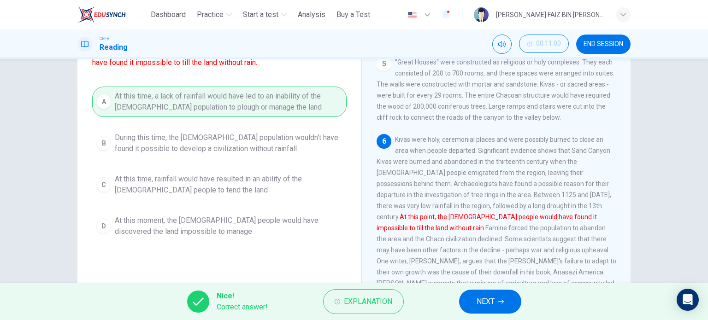
click at [471, 297] on button "NEXT" at bounding box center [490, 302] width 62 height 24
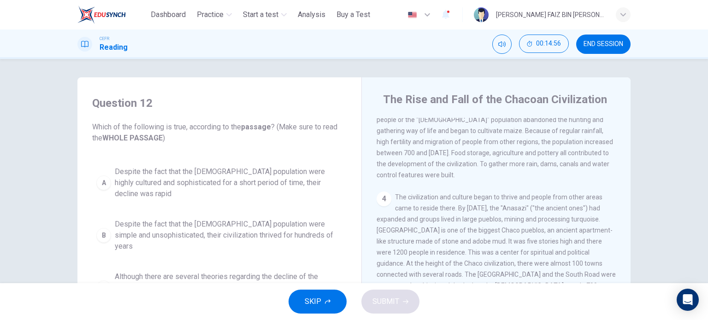
scroll to position [196, 0]
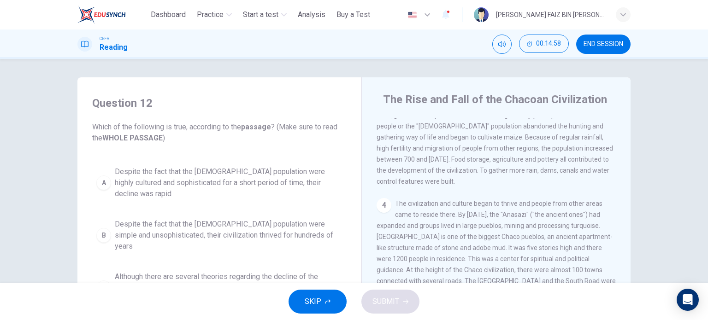
click at [235, 184] on span "Despite the fact that the [DEMOGRAPHIC_DATA] population were highly cultured an…" at bounding box center [229, 182] width 228 height 33
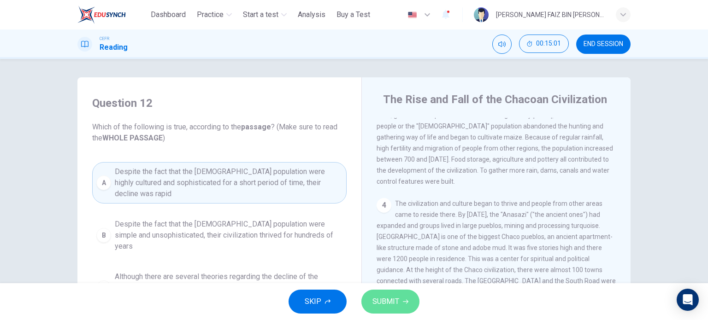
click at [397, 296] on span "SUBMIT" at bounding box center [386, 302] width 27 height 13
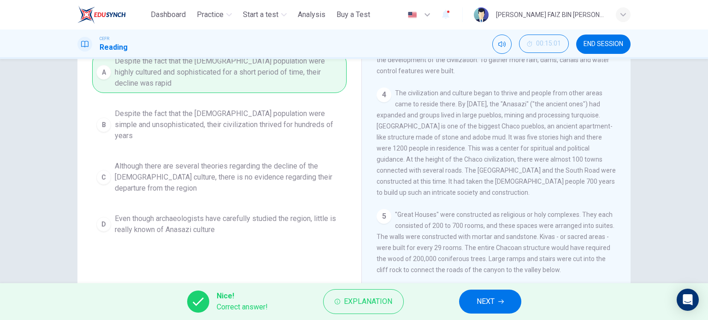
scroll to position [133, 0]
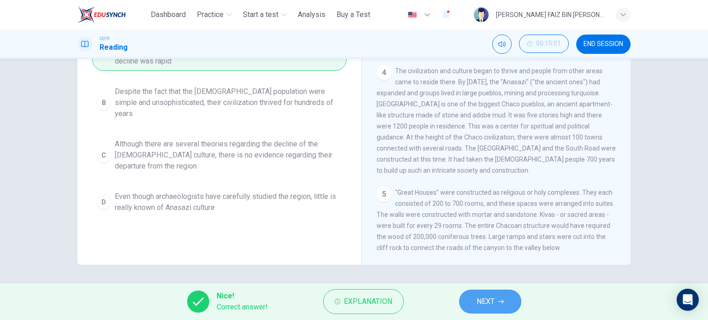
click at [502, 305] on button "NEXT" at bounding box center [490, 302] width 62 height 24
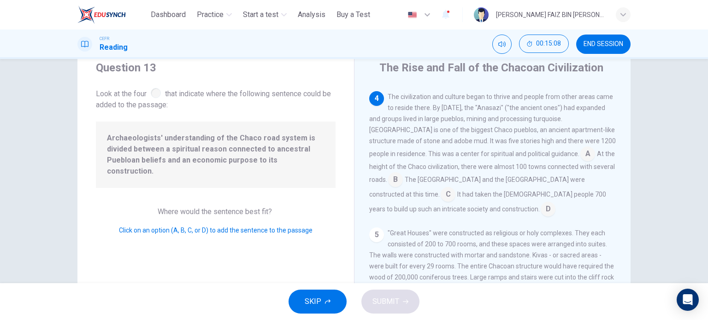
scroll to position [46, 0]
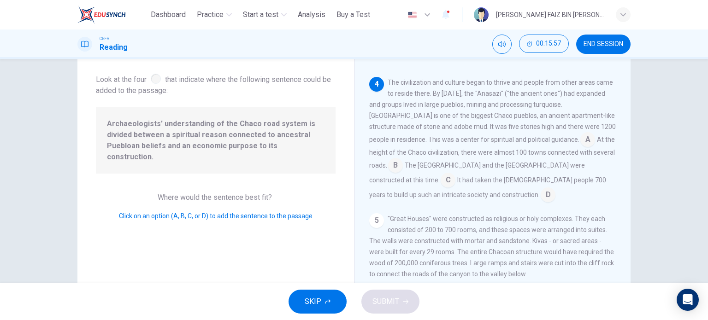
click at [403, 159] on input at bounding box center [395, 166] width 15 height 15
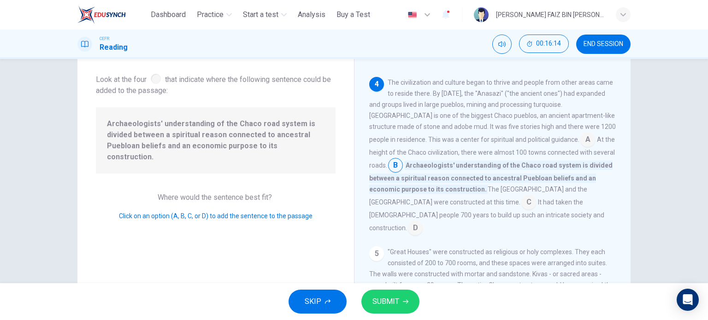
click at [521, 196] on input at bounding box center [528, 203] width 15 height 15
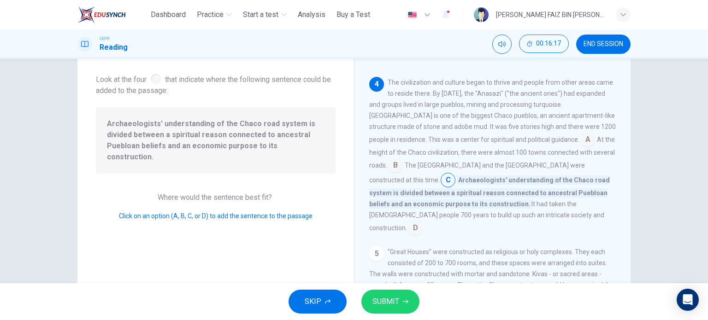
click at [376, 308] on span "SUBMIT" at bounding box center [386, 302] width 27 height 13
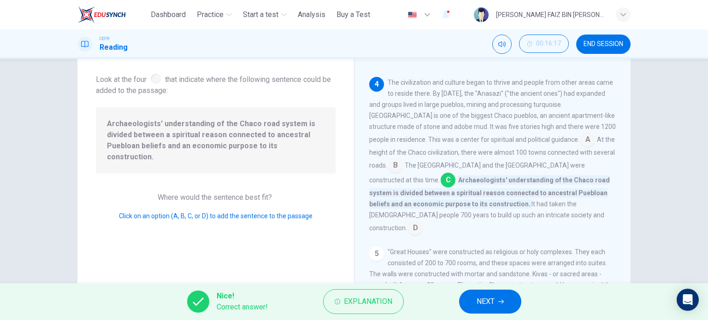
click at [493, 304] on span "NEXT" at bounding box center [486, 302] width 18 height 13
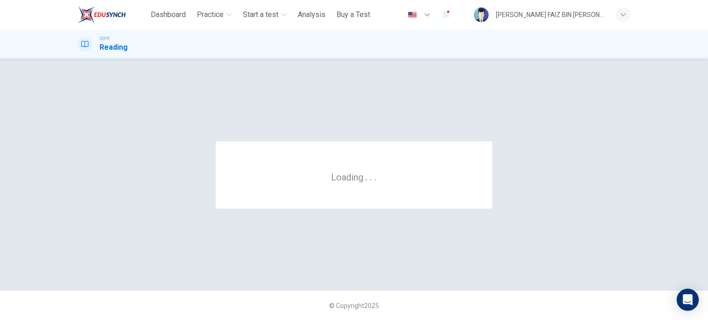
scroll to position [0, 0]
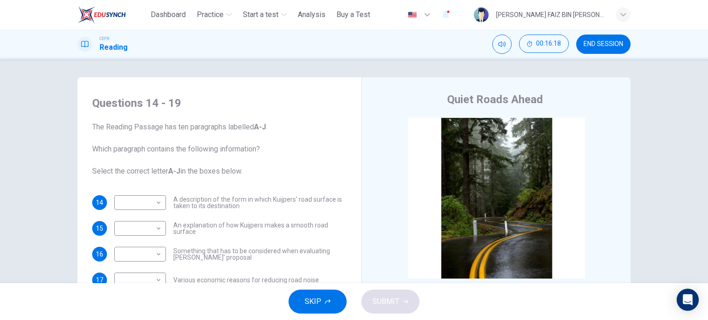
click at [600, 43] on span "END SESSION" at bounding box center [604, 44] width 40 height 7
